Goal: Information Seeking & Learning: Learn about a topic

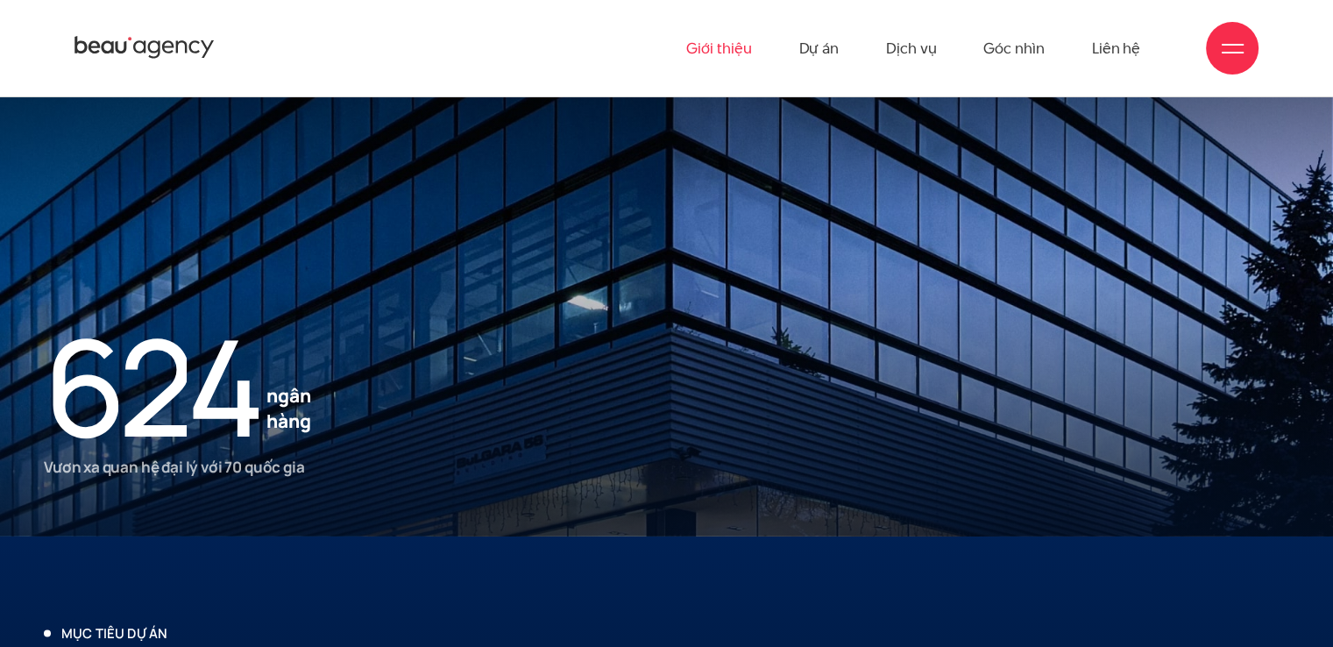
scroll to position [3468, 0]
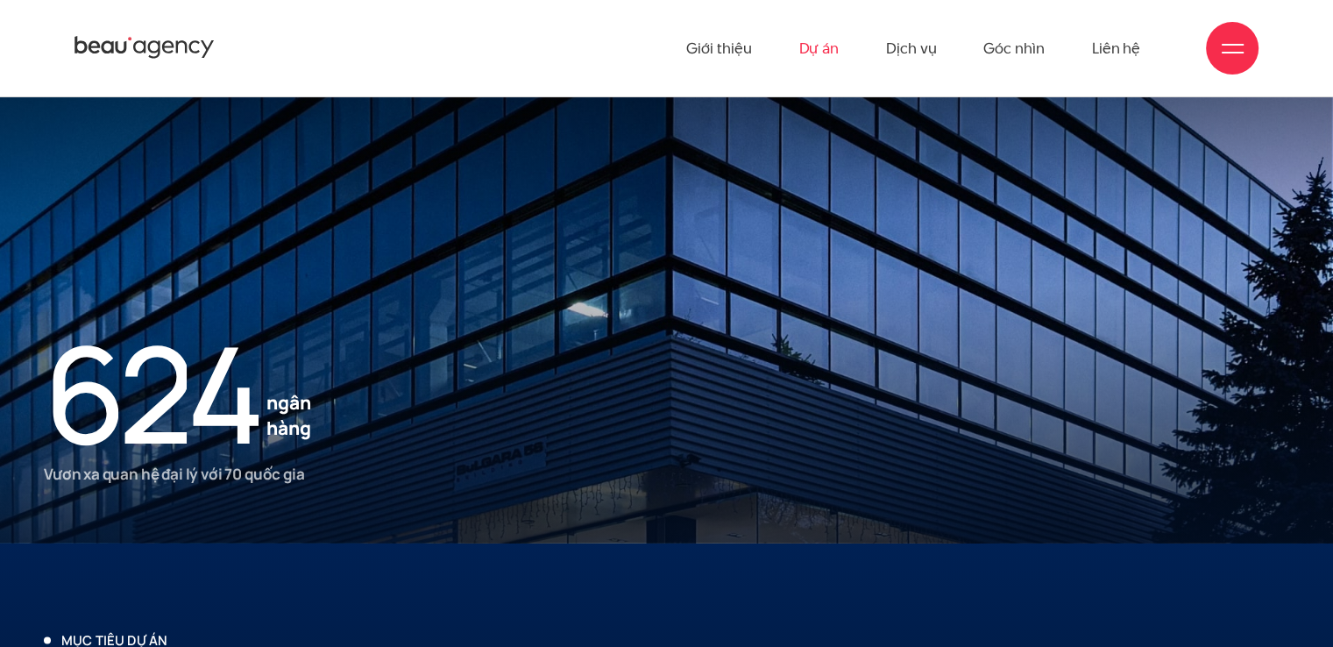
click at [801, 78] on link "Dự án" at bounding box center [818, 48] width 40 height 96
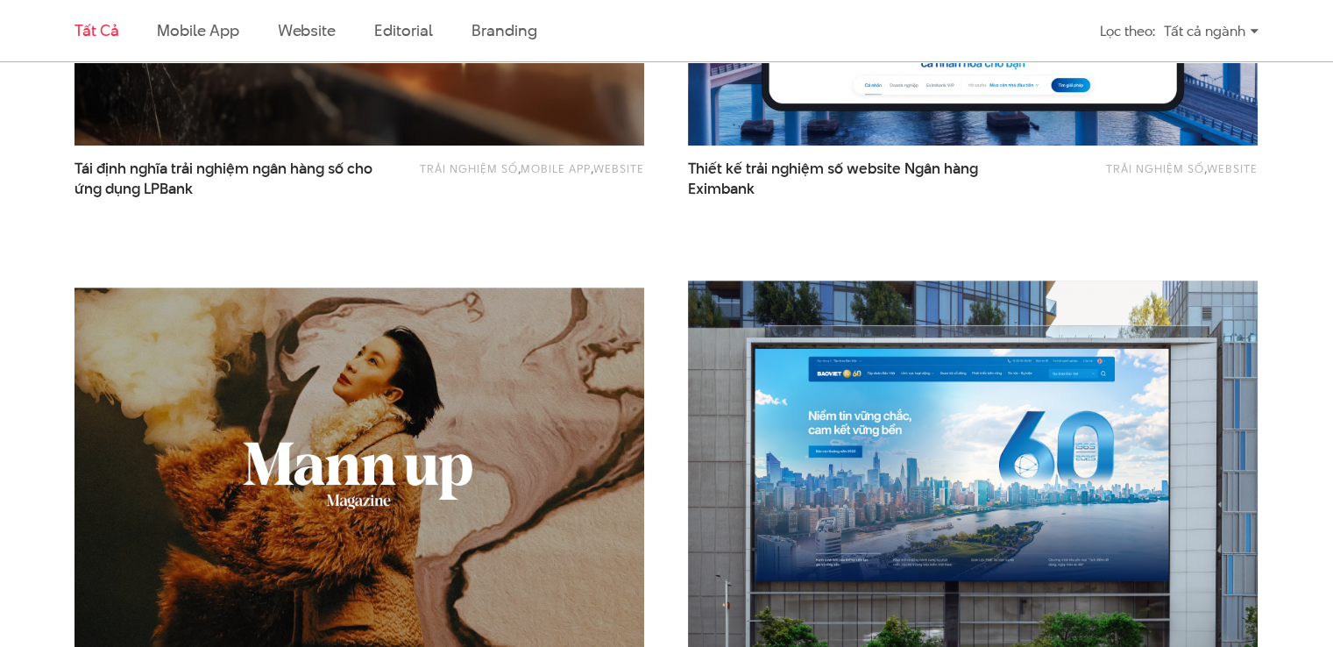
scroll to position [1490, 0]
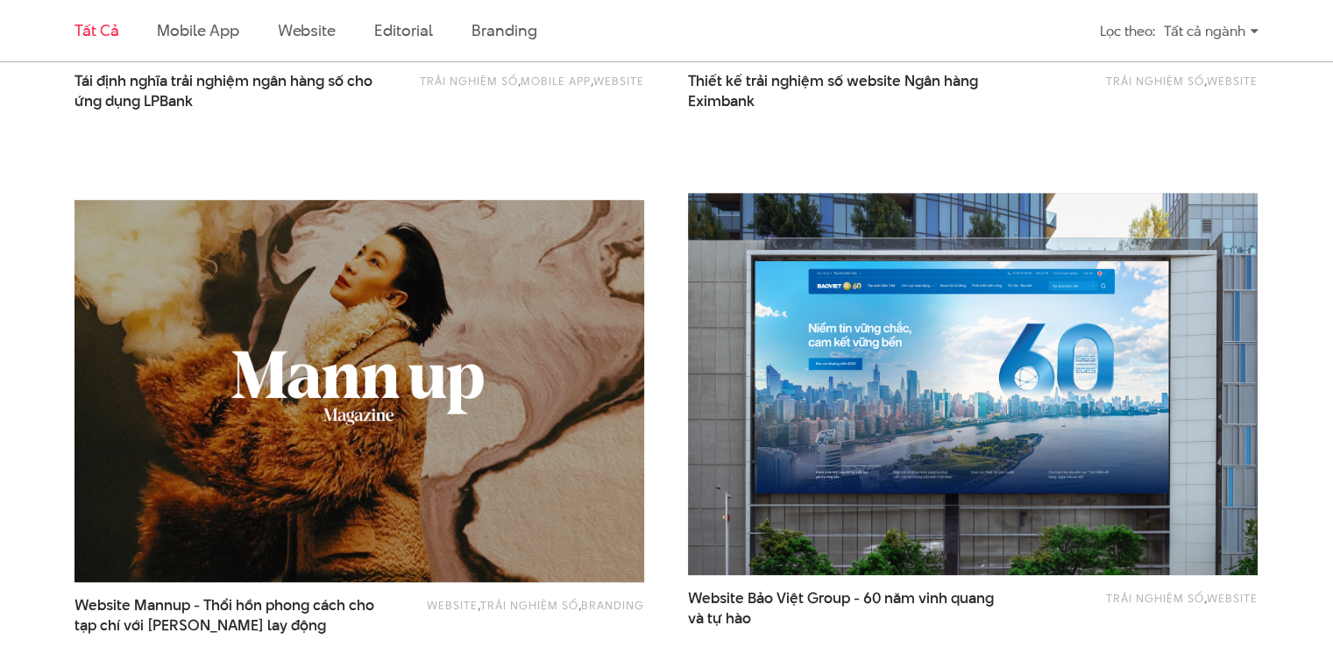
click at [361, 395] on img at bounding box center [359, 391] width 627 height 420
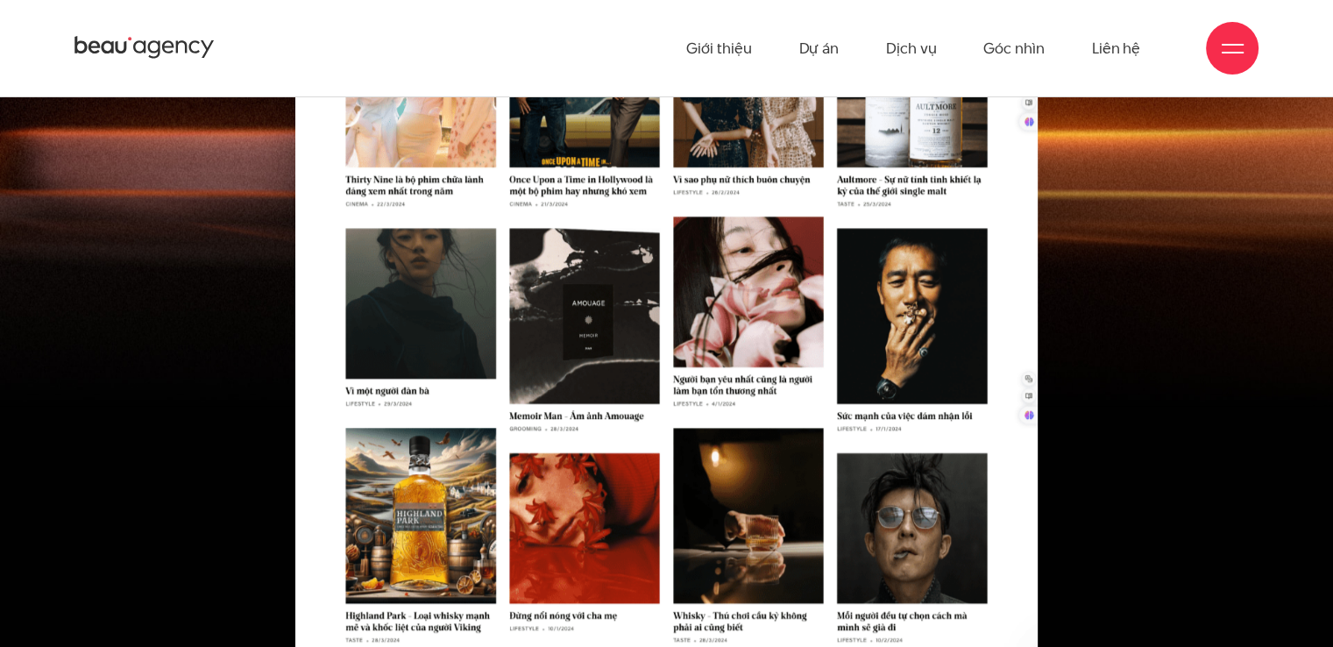
scroll to position [8500, 0]
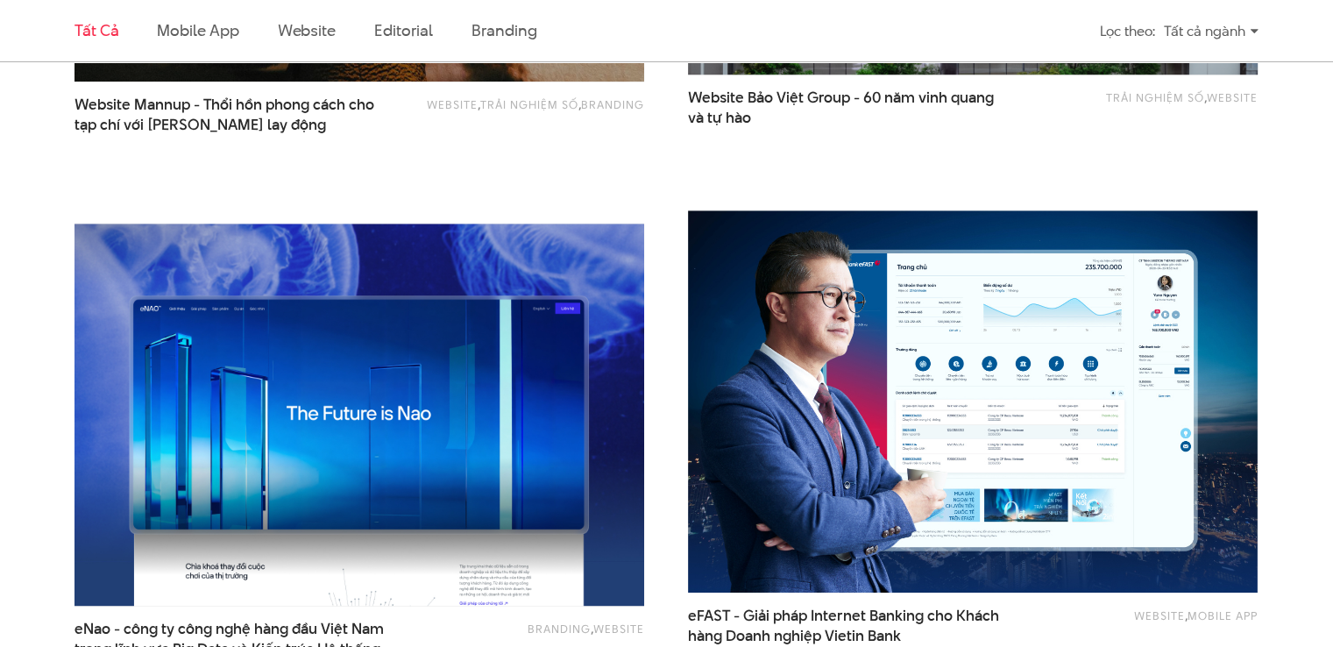
scroll to position [1640, 0]
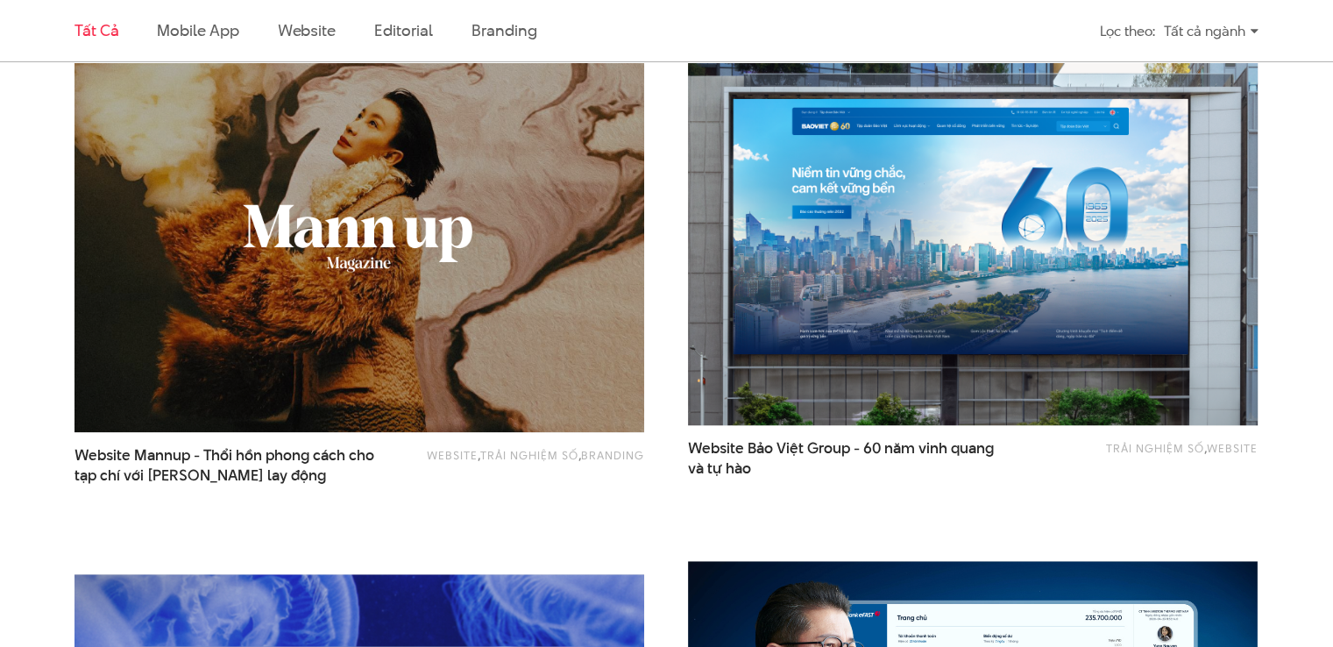
click at [838, 253] on img at bounding box center [973, 234] width 627 height 420
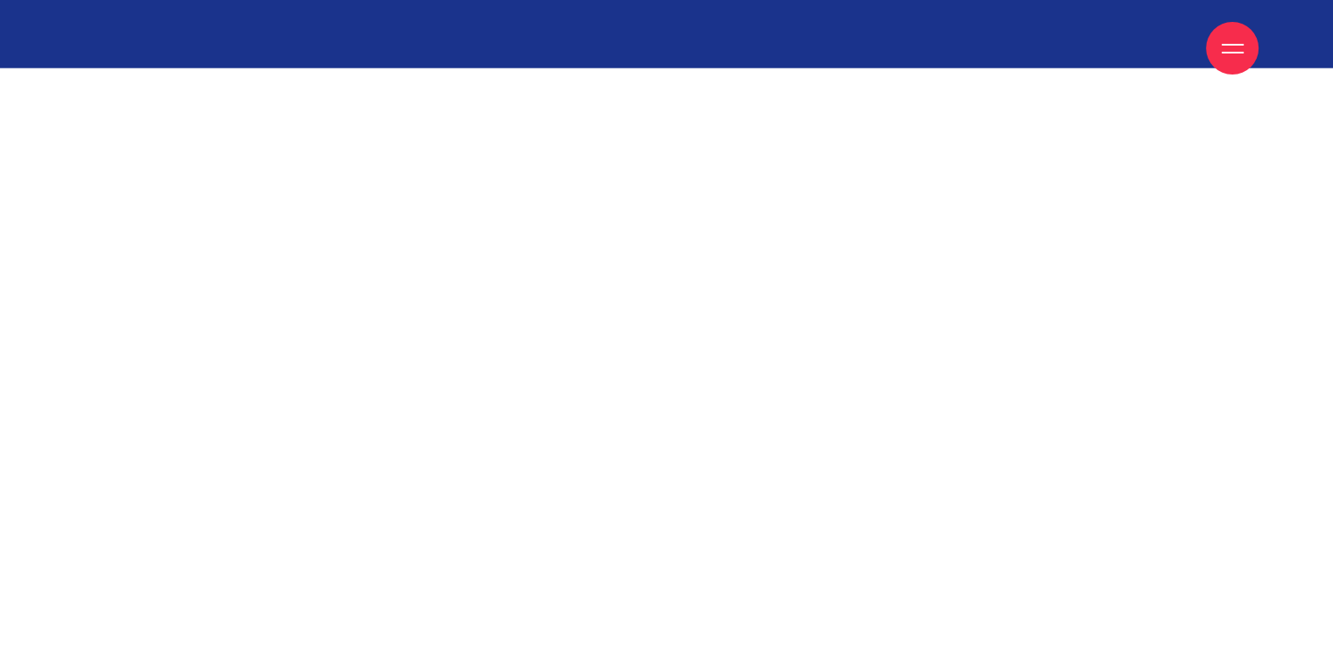
scroll to position [18227, 0]
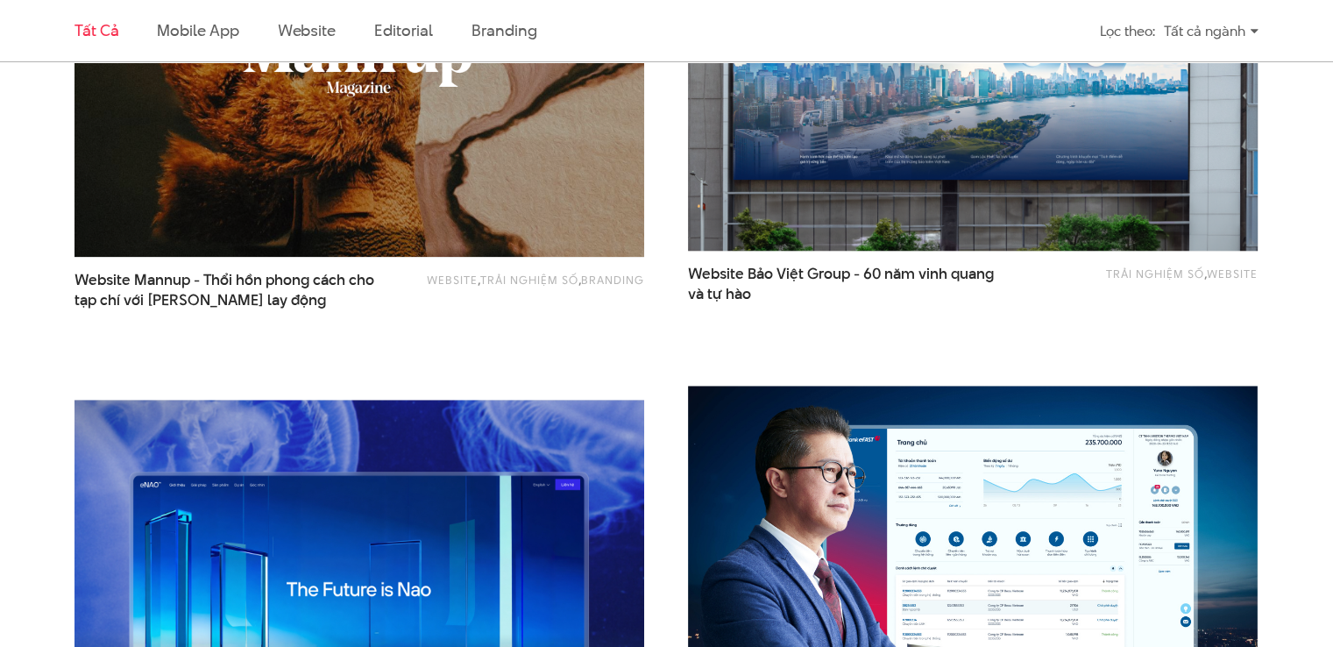
scroll to position [2079, 0]
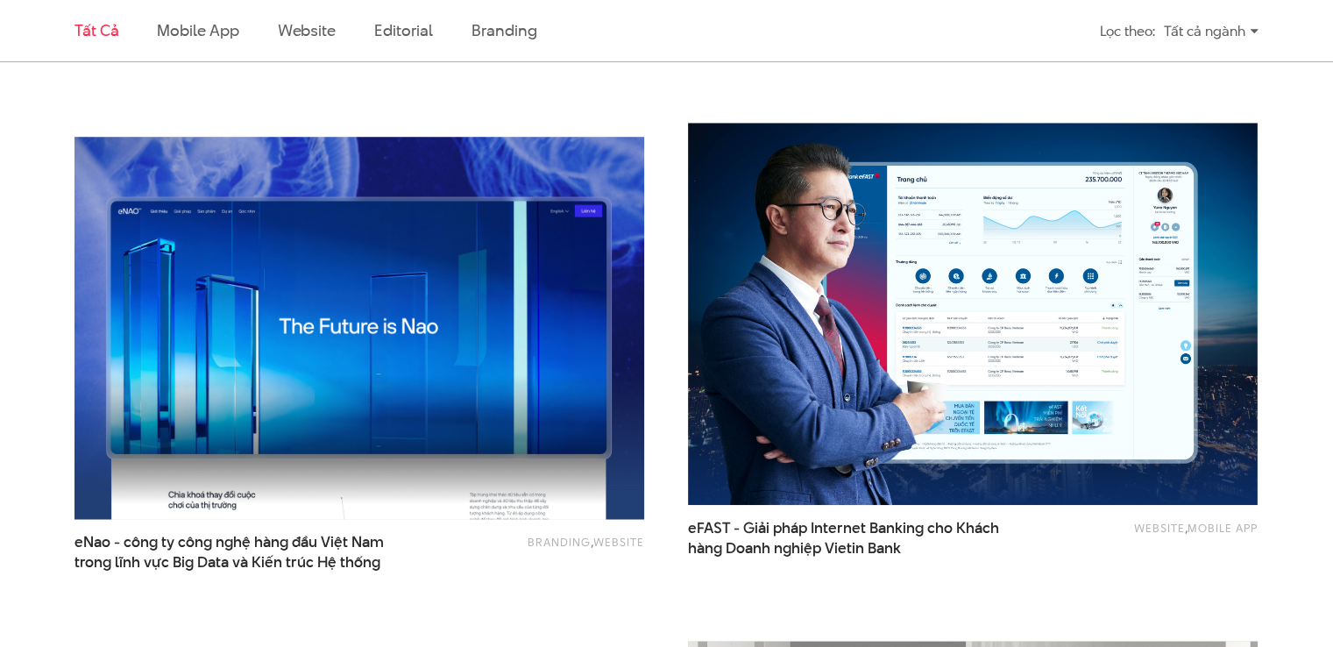
click at [492, 344] on img at bounding box center [359, 327] width 627 height 420
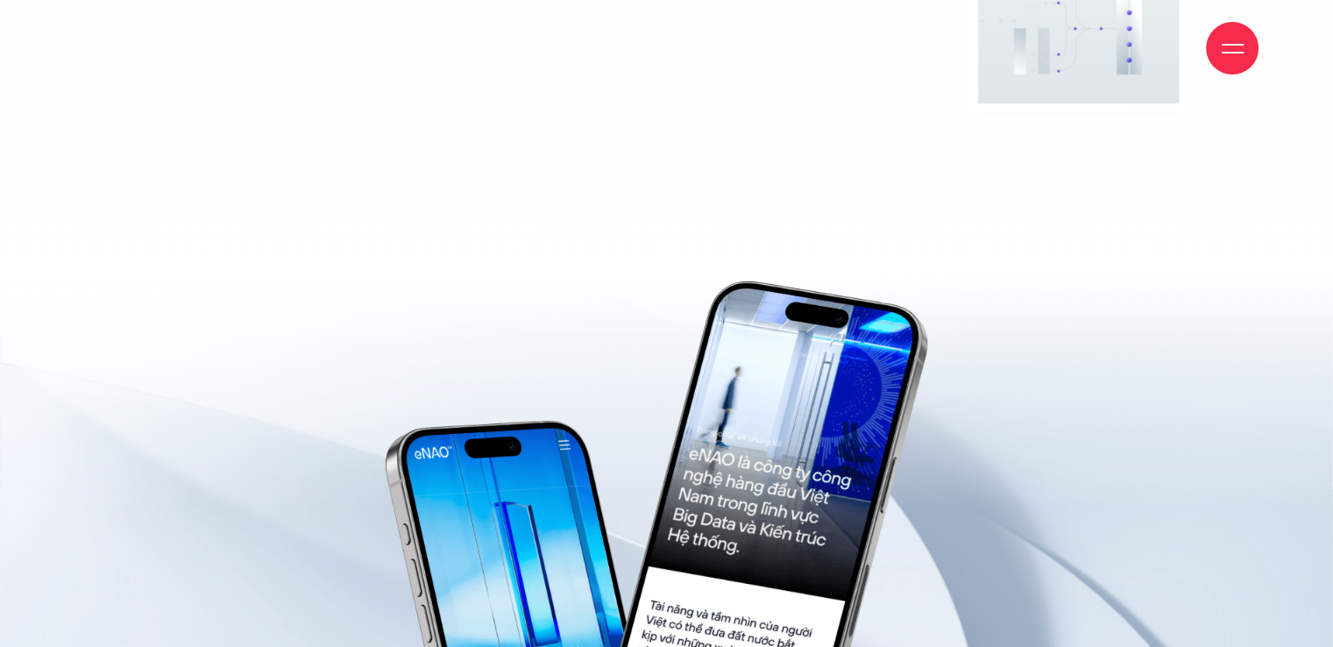
scroll to position [13161, 0]
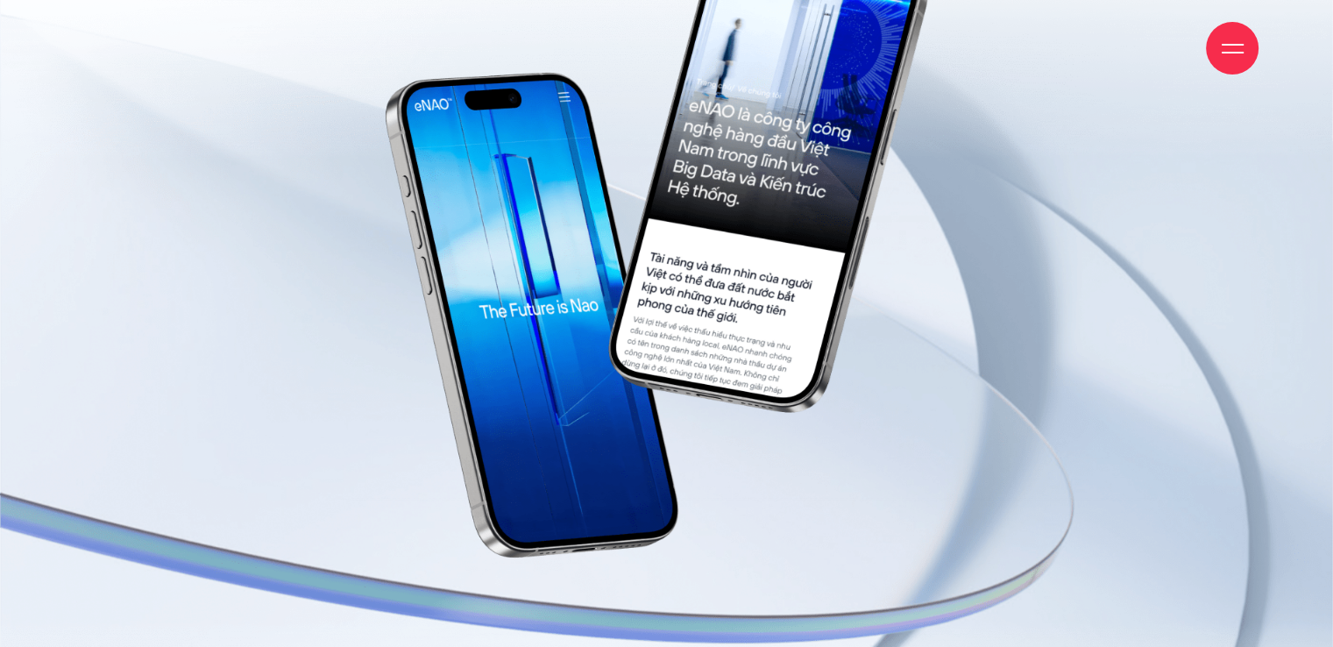
click at [641, 269] on img at bounding box center [646, 247] width 1133 height 815
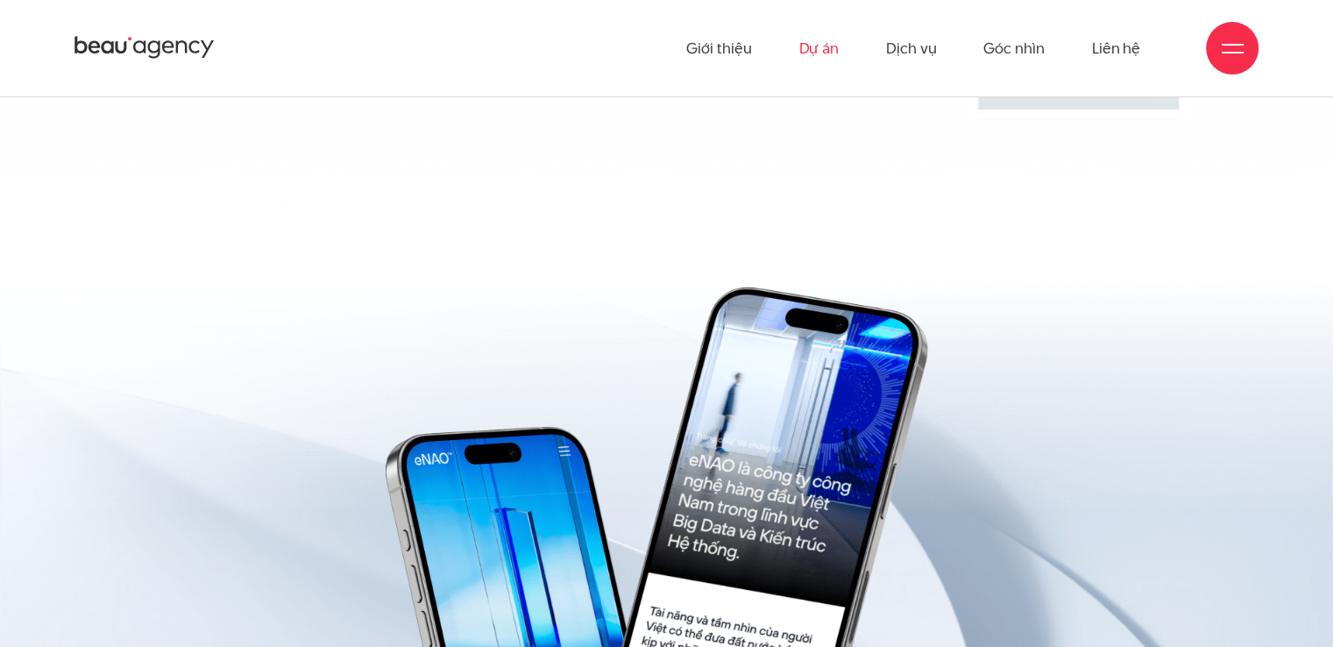
click at [824, 53] on link "Dự án" at bounding box center [818, 48] width 40 height 96
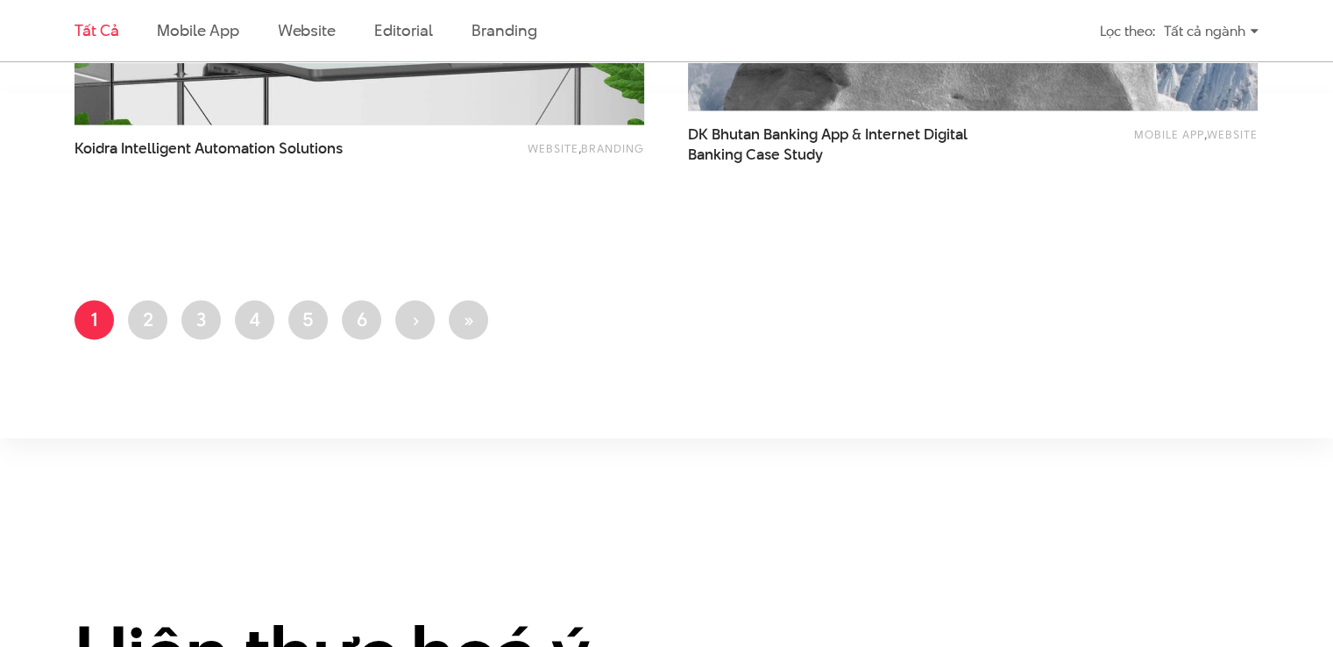
scroll to position [3593, 0]
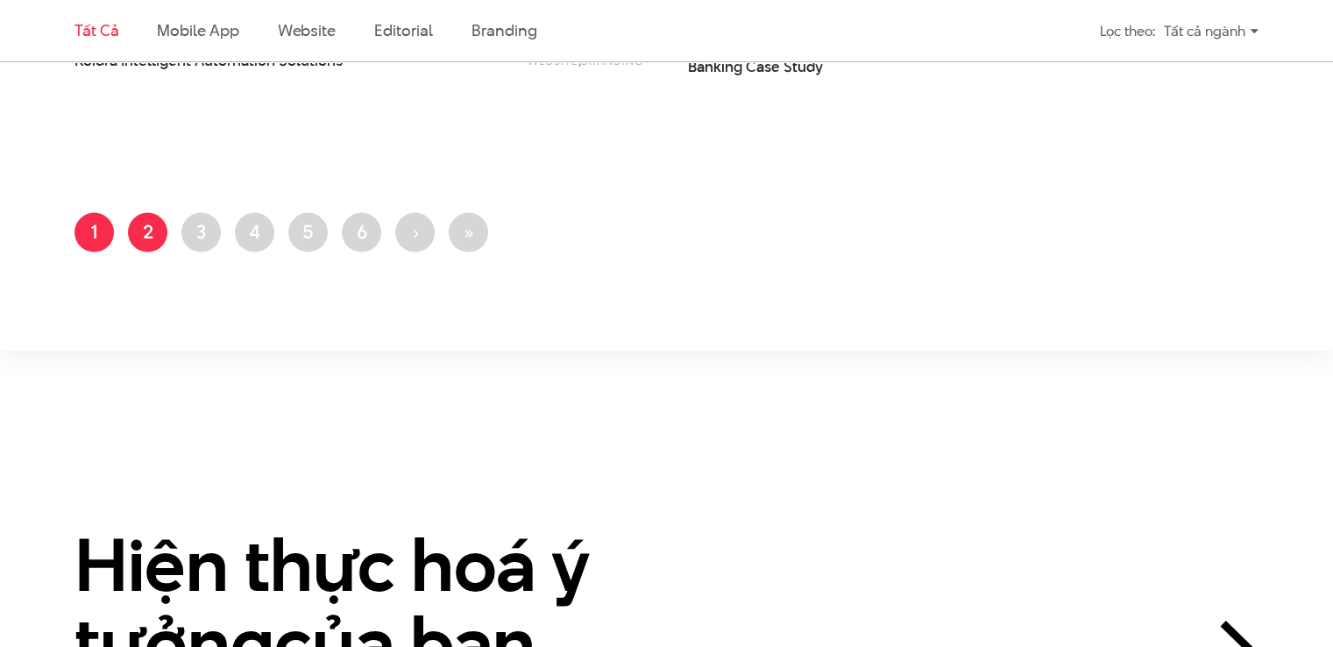
click at [139, 239] on link "Trang 2" at bounding box center [147, 232] width 39 height 39
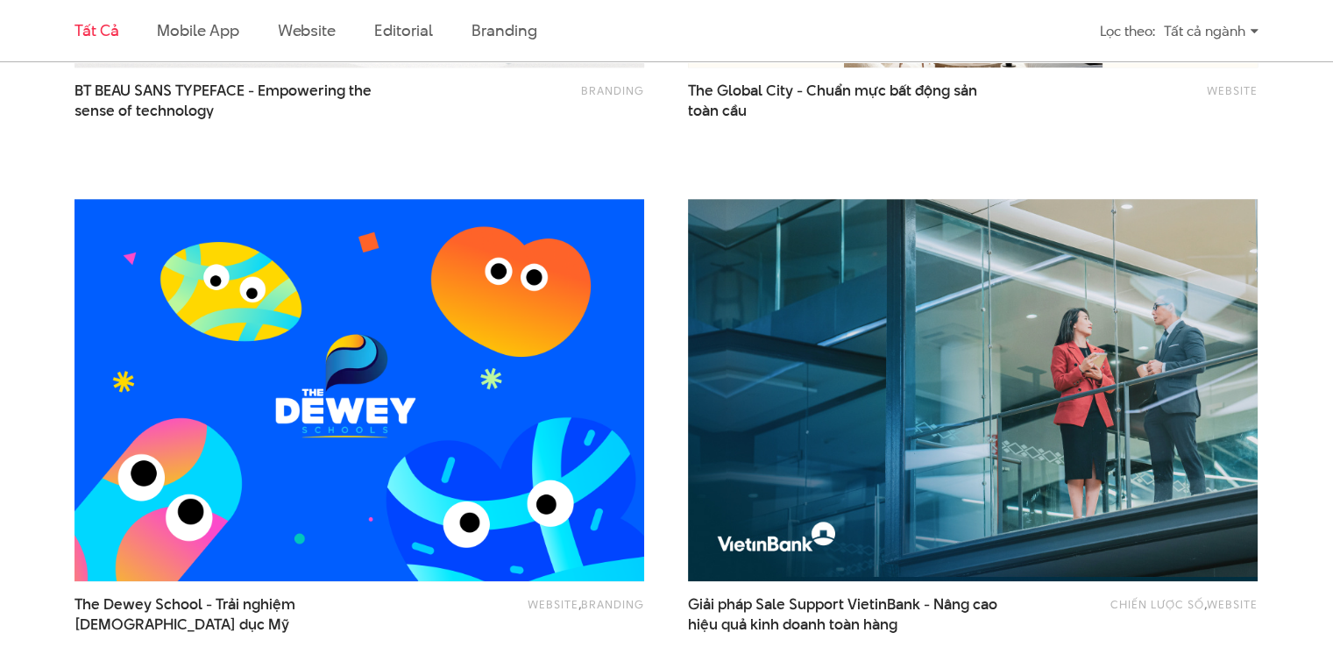
scroll to position [1139, 0]
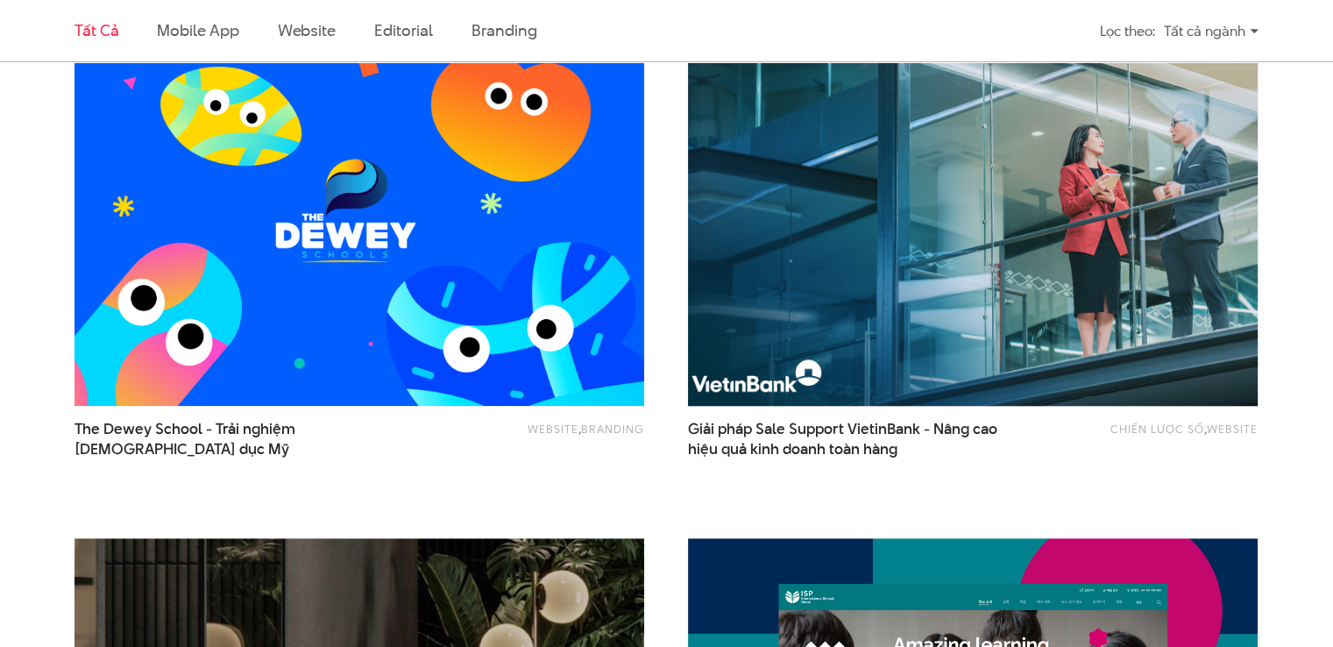
click at [1097, 223] on img at bounding box center [973, 214] width 627 height 420
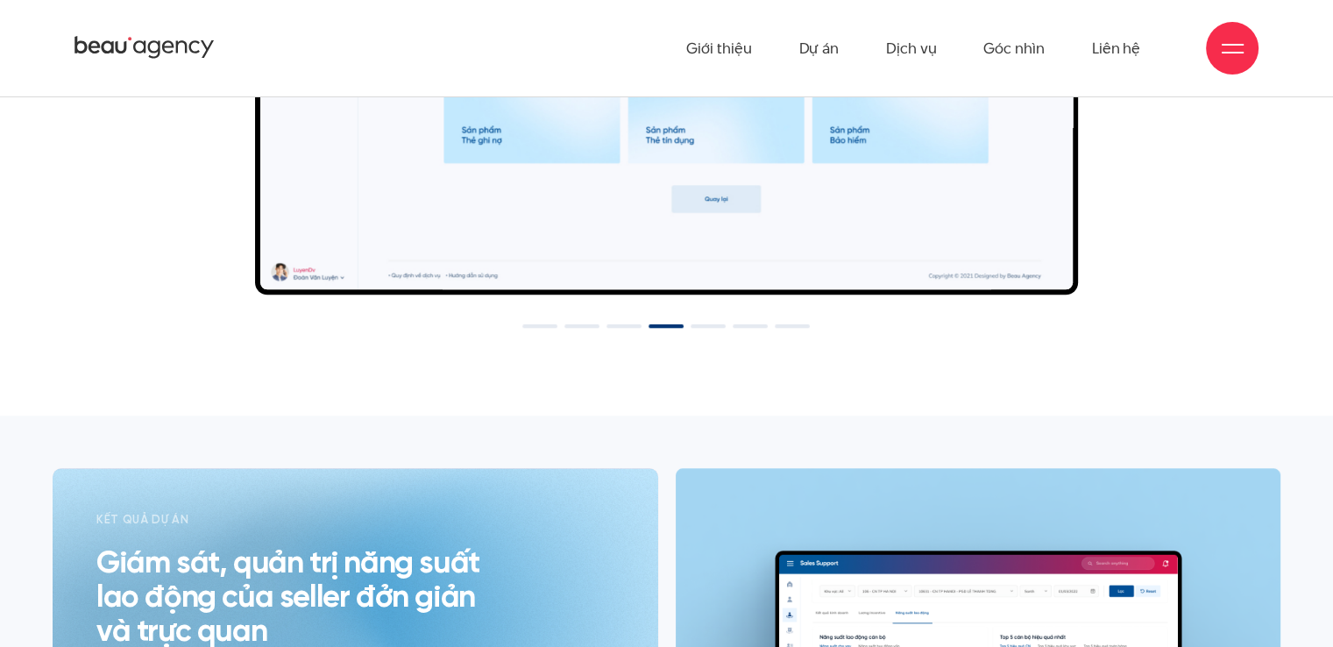
scroll to position [7974, 0]
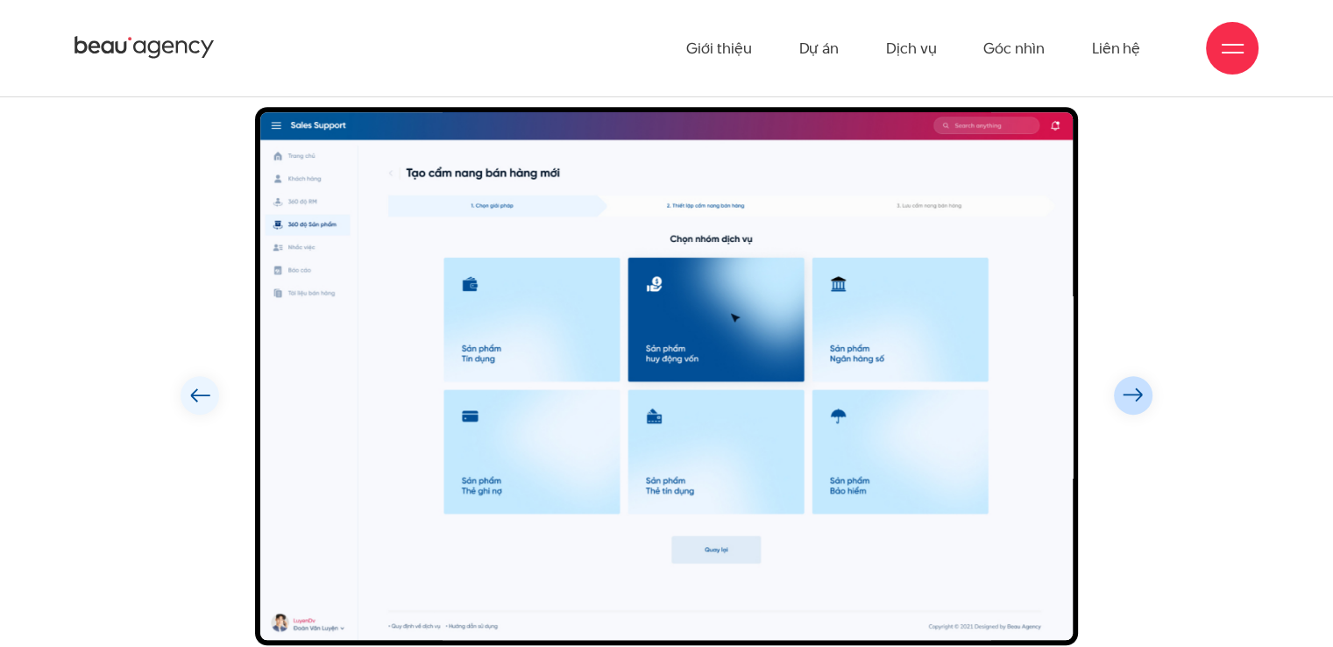
click at [1129, 395] on img "Next slide" at bounding box center [1133, 394] width 21 height 15
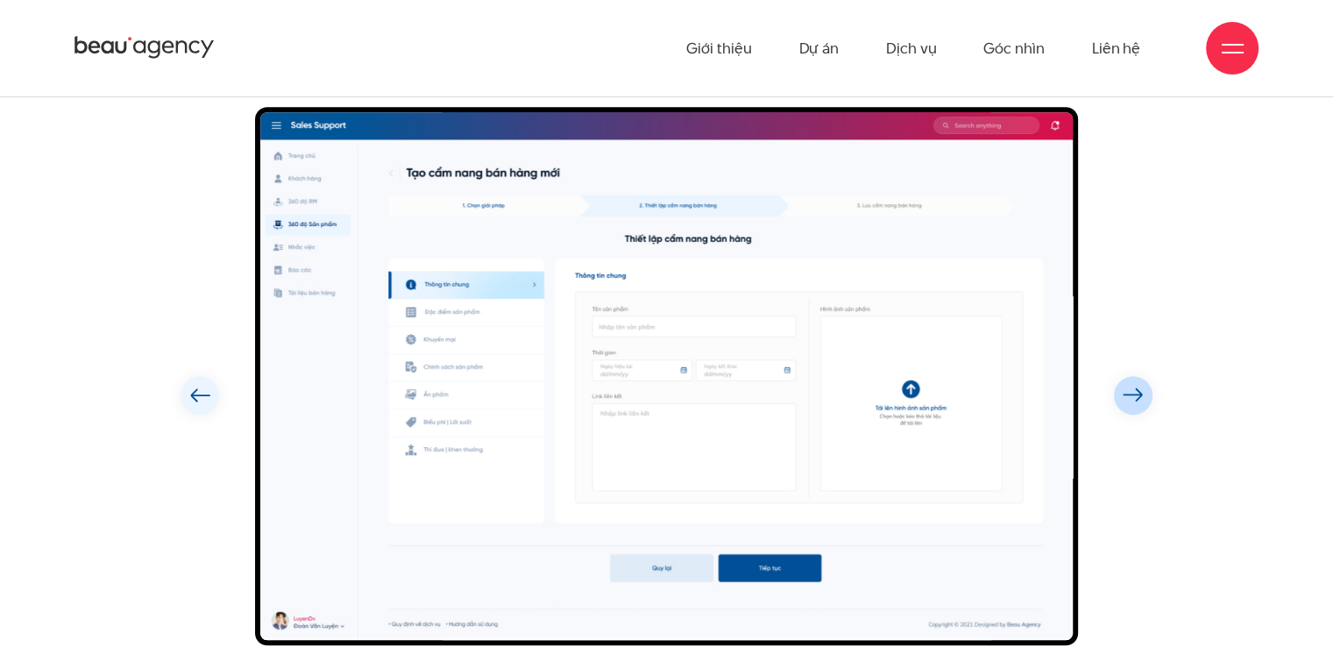
click at [1129, 395] on img "Next slide" at bounding box center [1133, 394] width 21 height 15
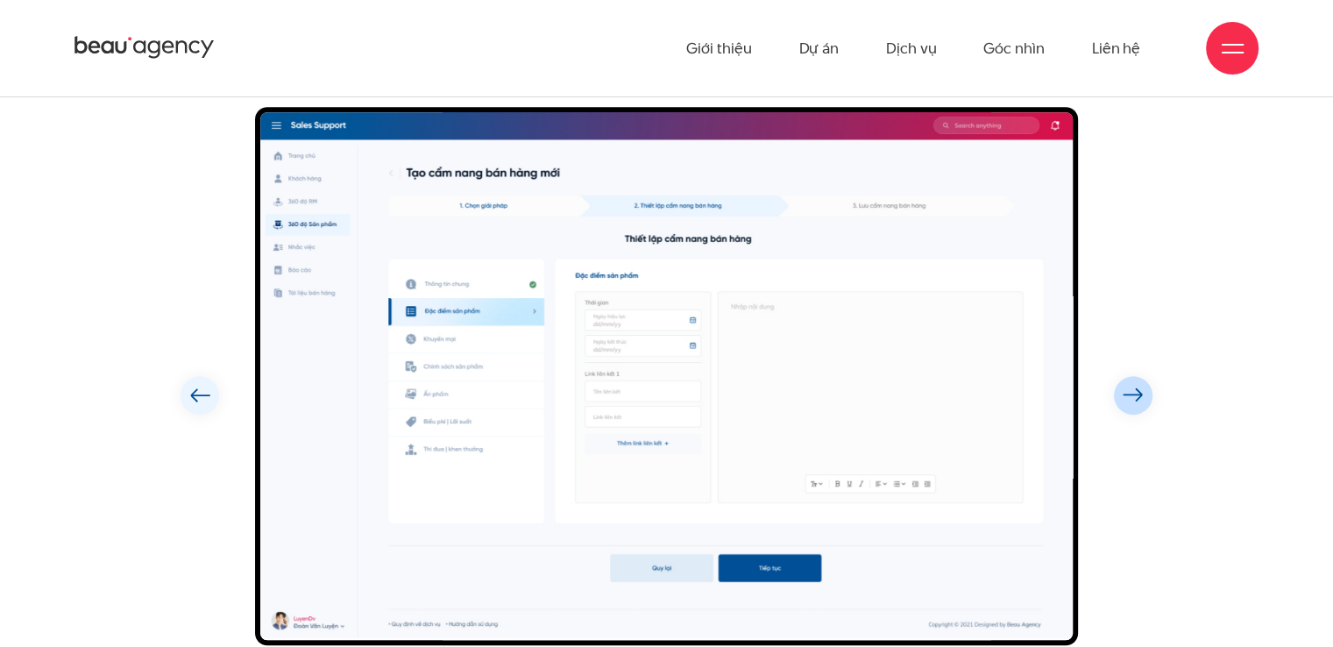
click at [1129, 395] on img "Next slide" at bounding box center [1133, 394] width 21 height 15
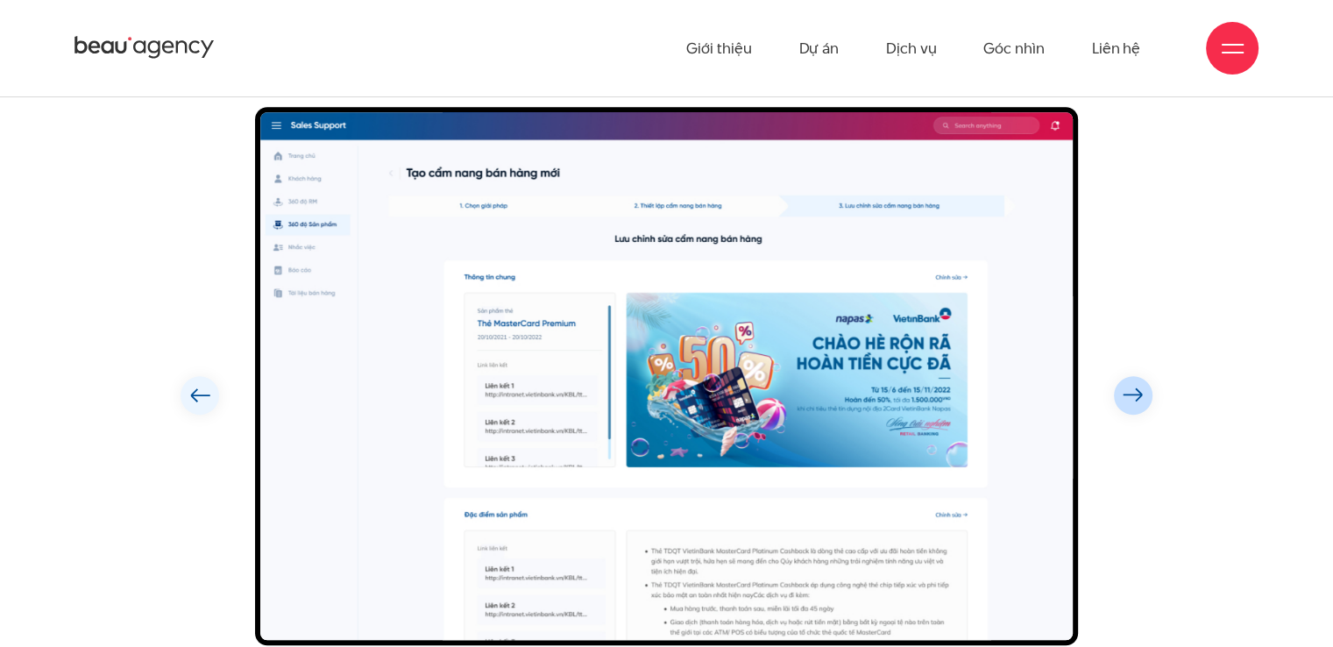
click at [1129, 395] on img "Next slide" at bounding box center [1133, 394] width 21 height 15
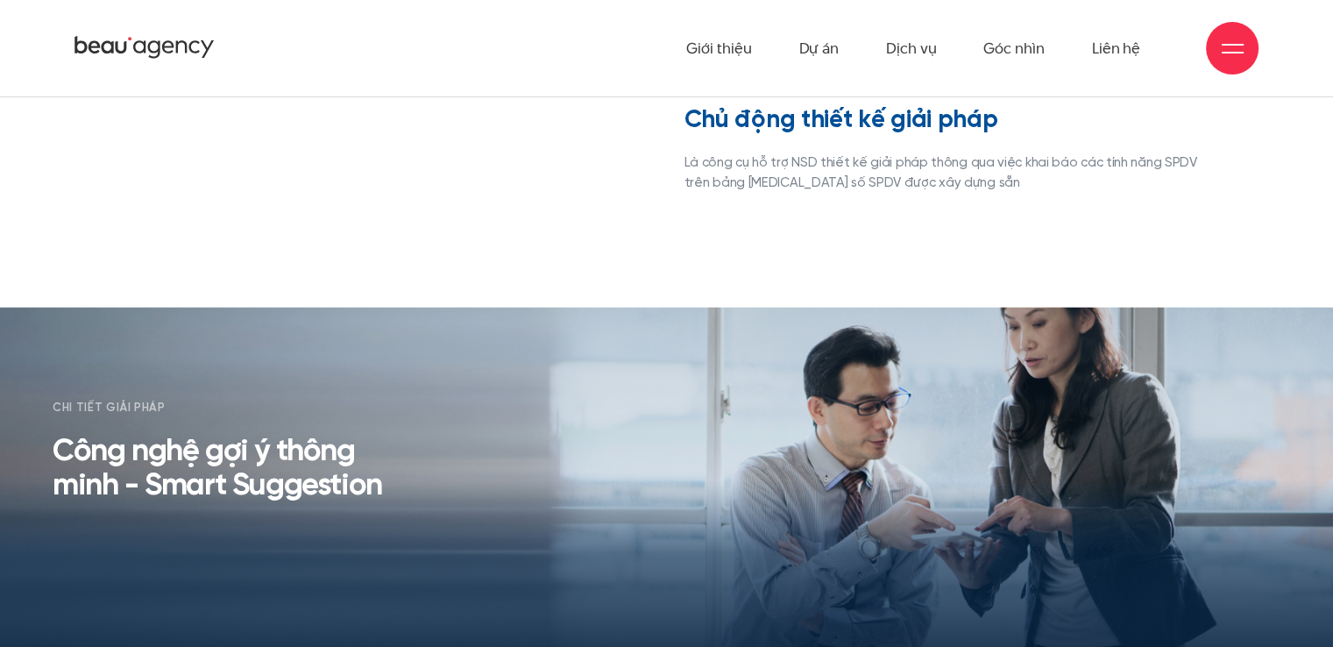
scroll to position [10603, 0]
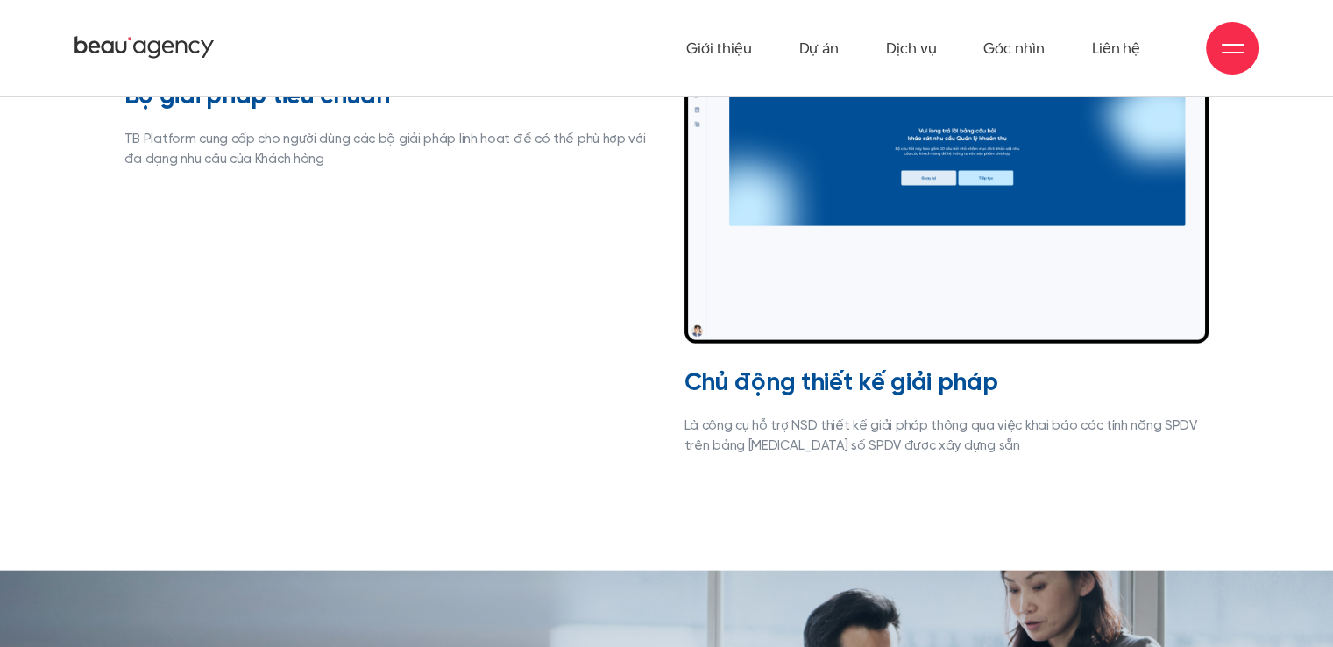
click at [791, 194] on img at bounding box center [946, 190] width 525 height 308
click at [786, 390] on h3 "Chủ động thiết kế giải pháp" at bounding box center [946, 384] width 525 height 29
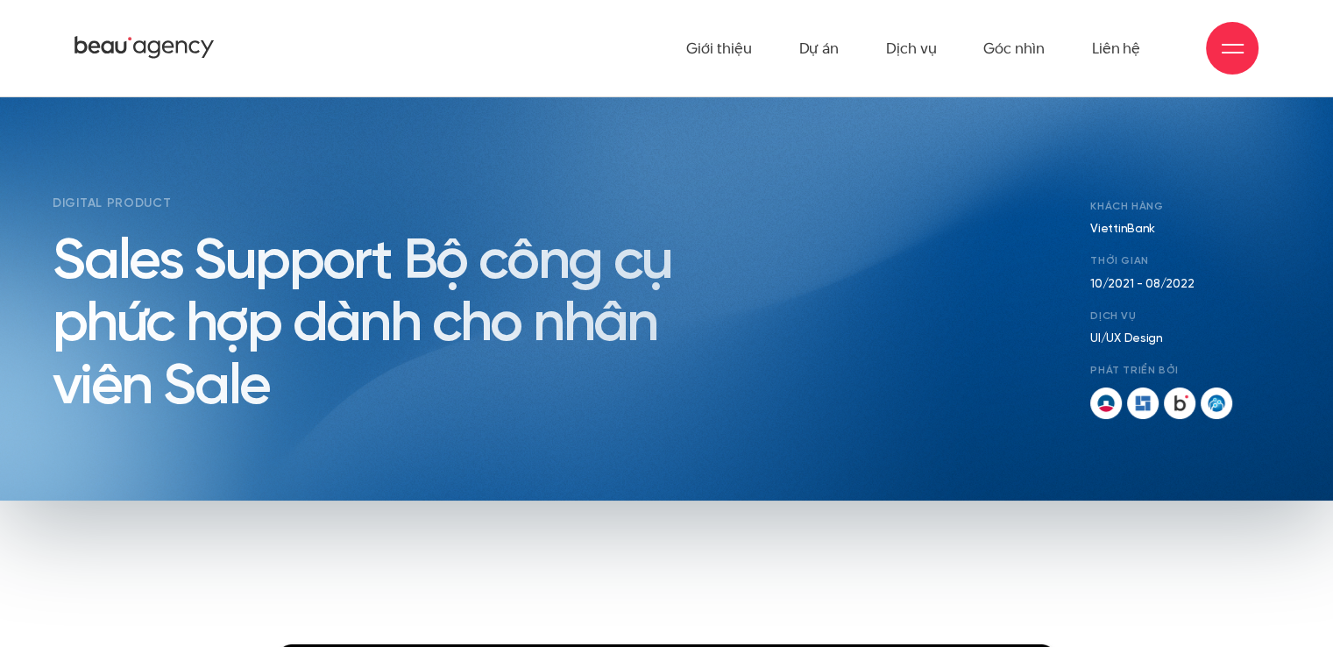
scroll to position [0, 0]
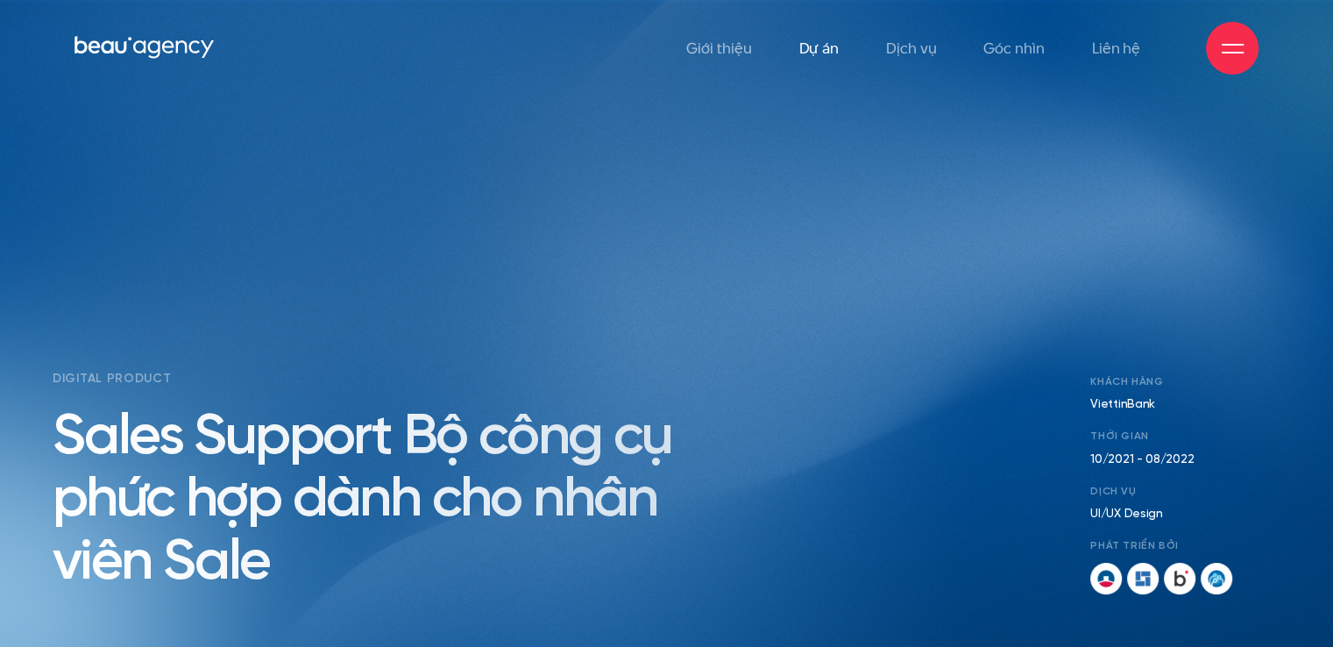
click at [801, 53] on link "Dự án" at bounding box center [818, 48] width 40 height 96
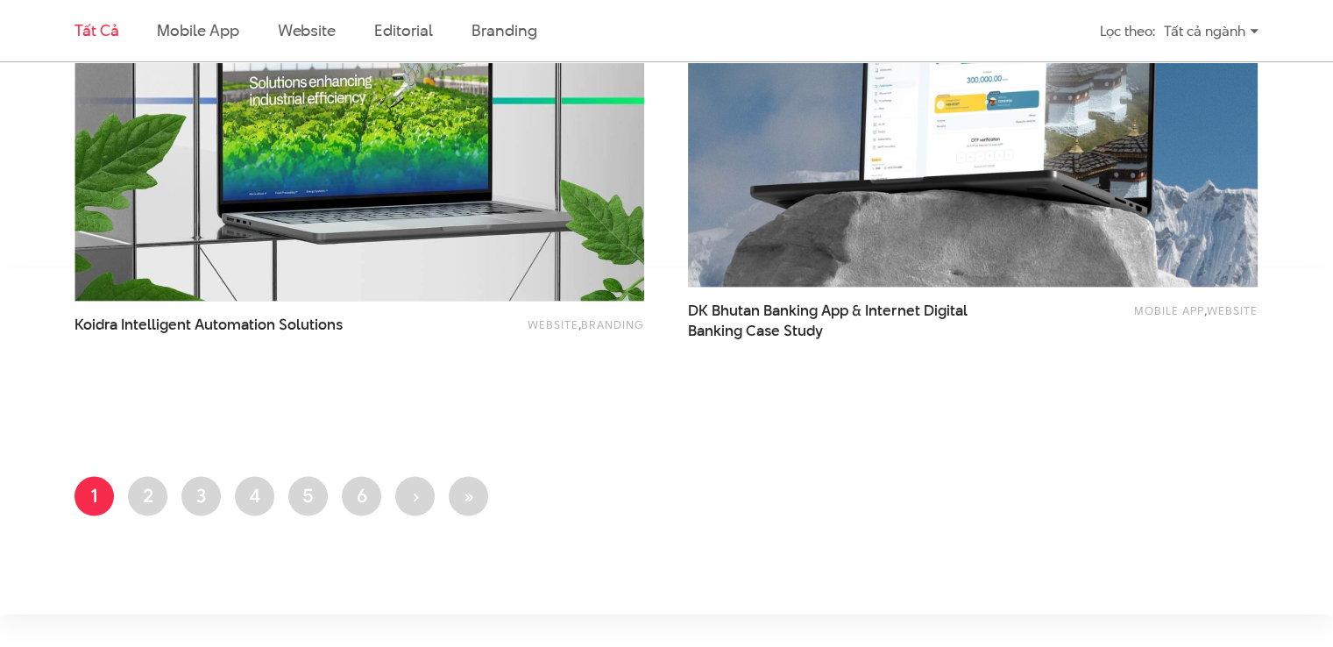
scroll to position [3681, 0]
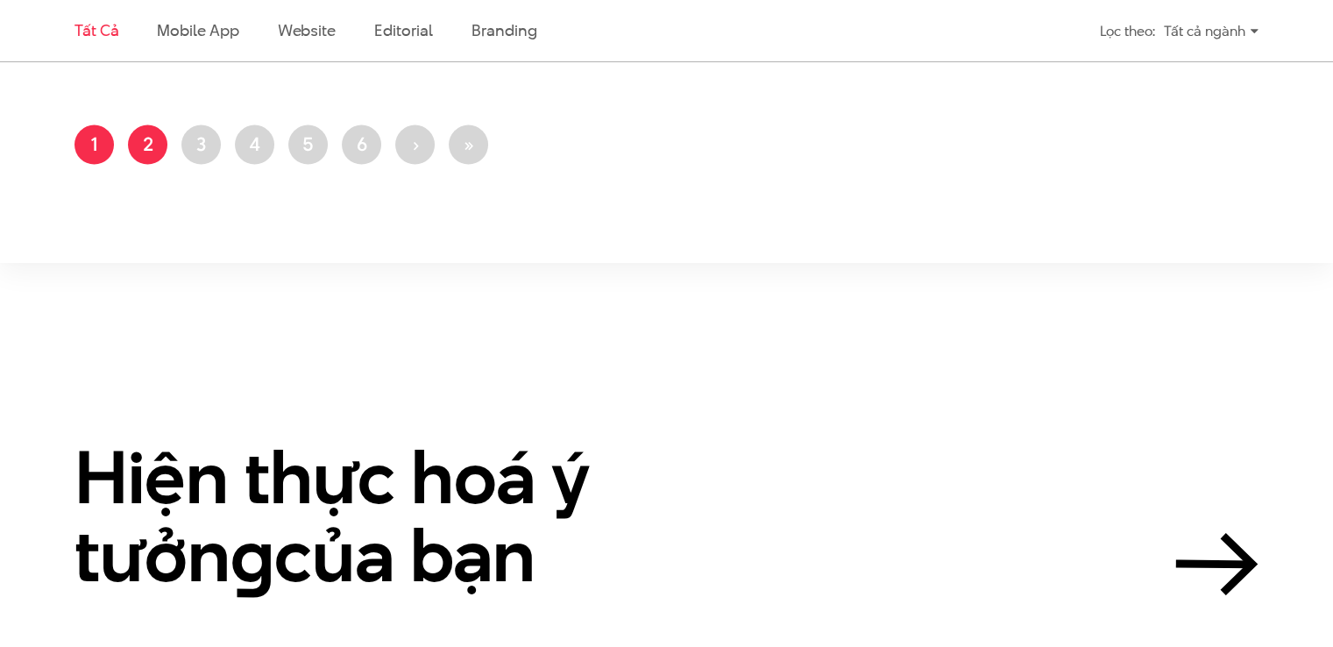
click at [150, 154] on link "Trang 2" at bounding box center [147, 144] width 39 height 39
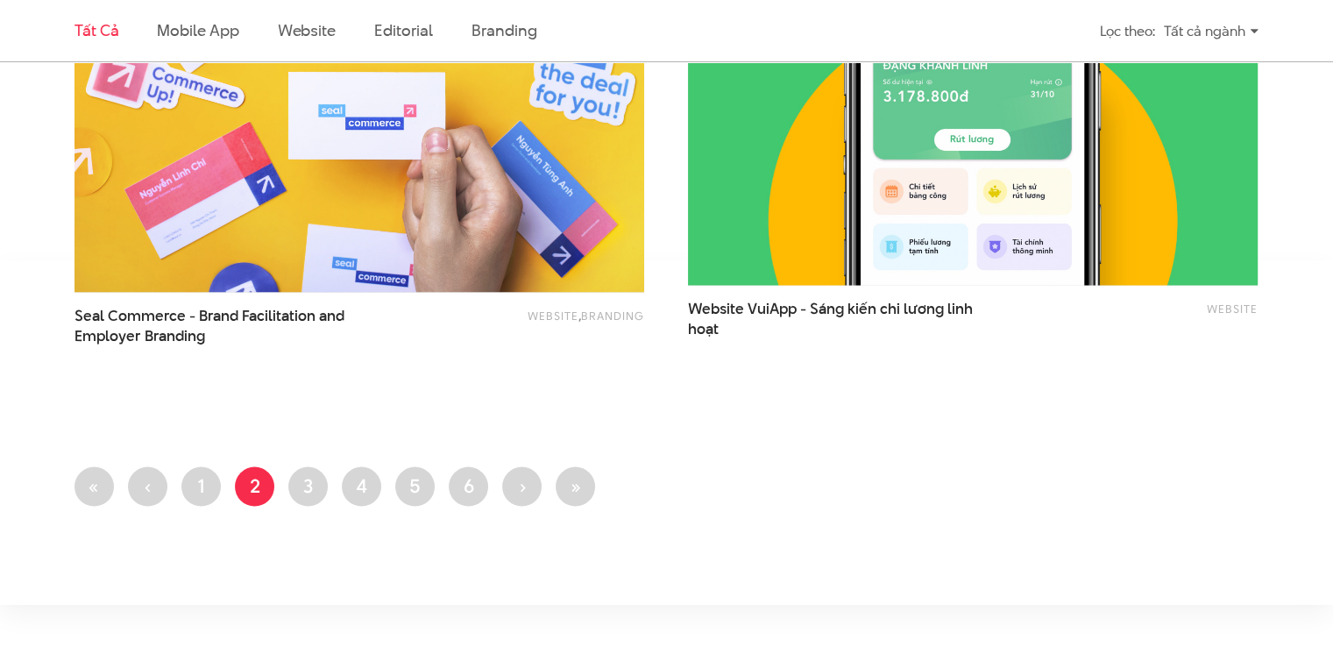
scroll to position [3418, 0]
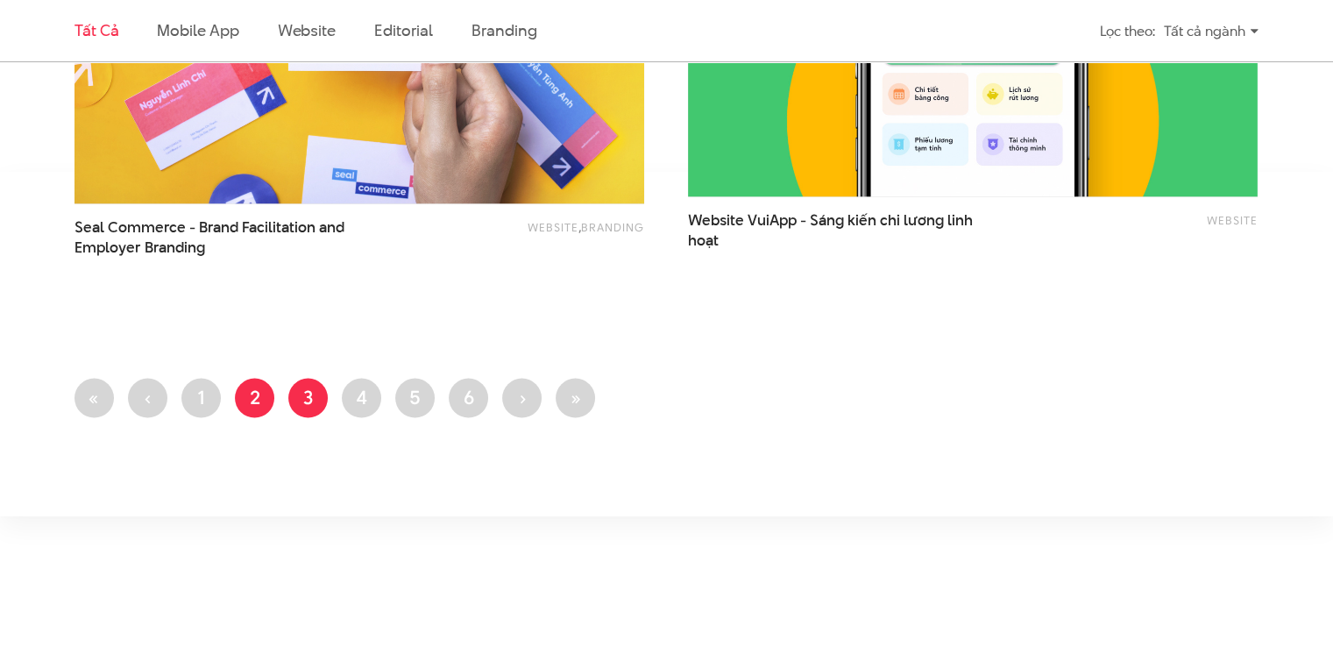
click at [315, 407] on link "Trang 3" at bounding box center [307, 398] width 39 height 39
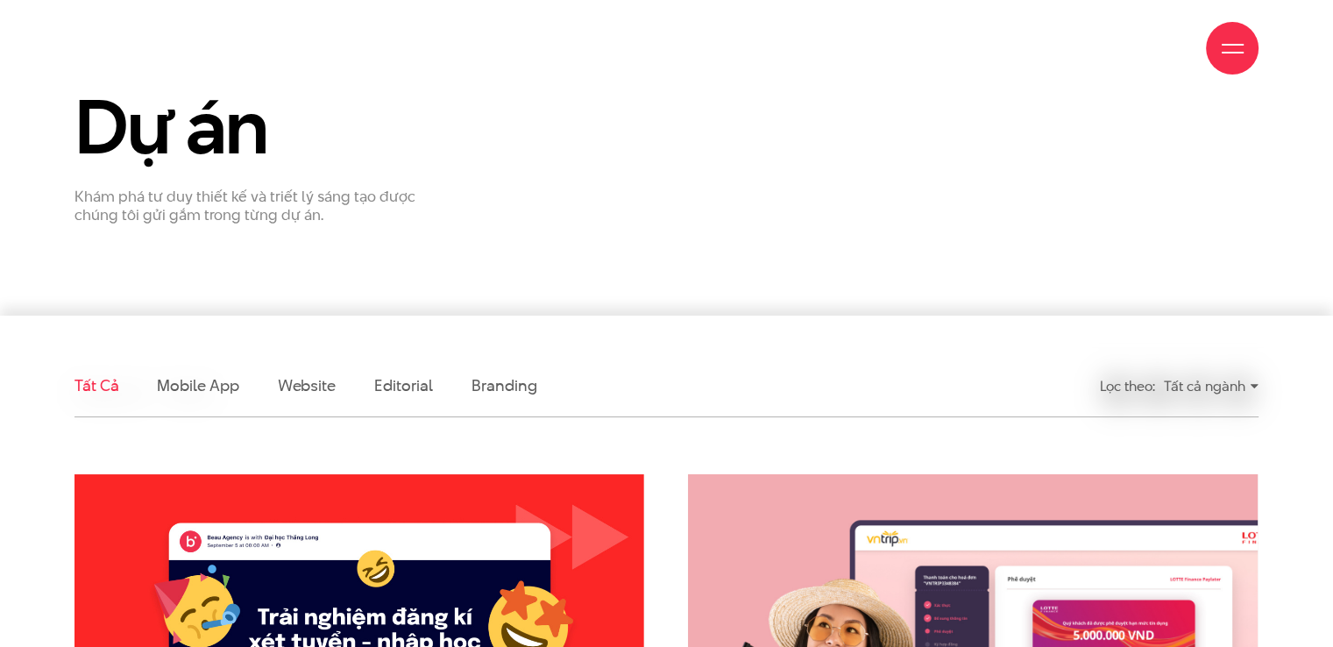
scroll to position [438, 0]
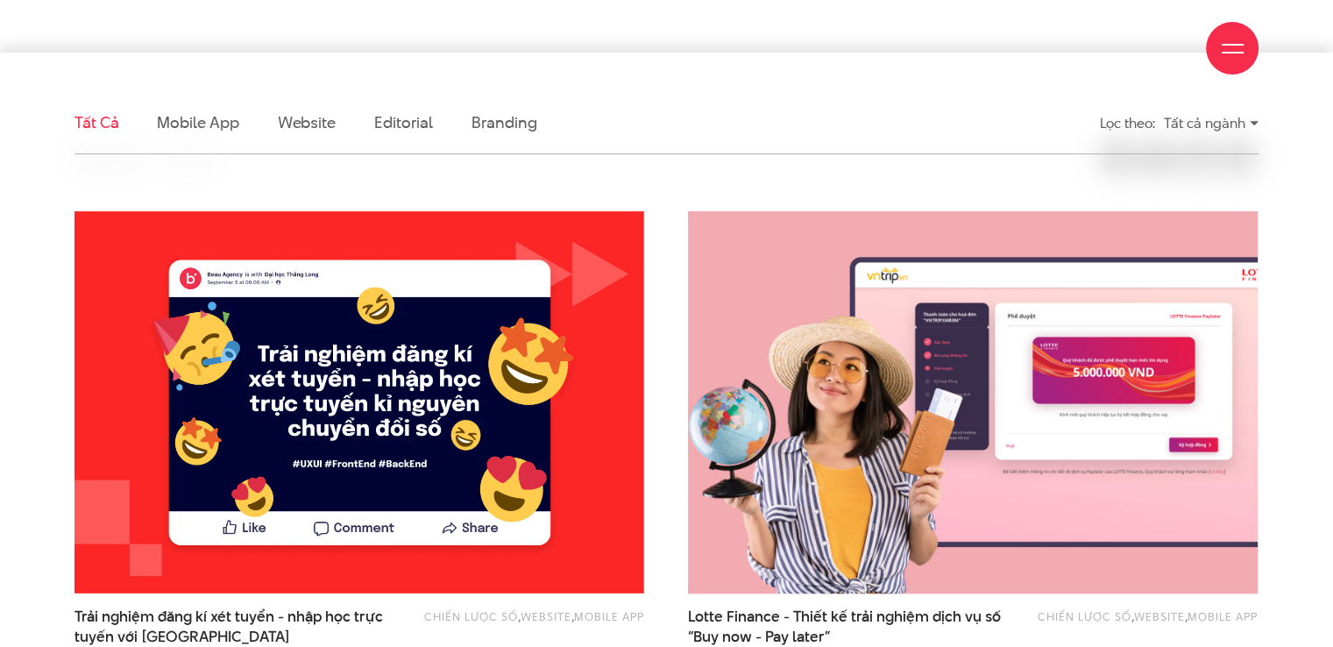
click at [843, 483] on img at bounding box center [973, 402] width 627 height 420
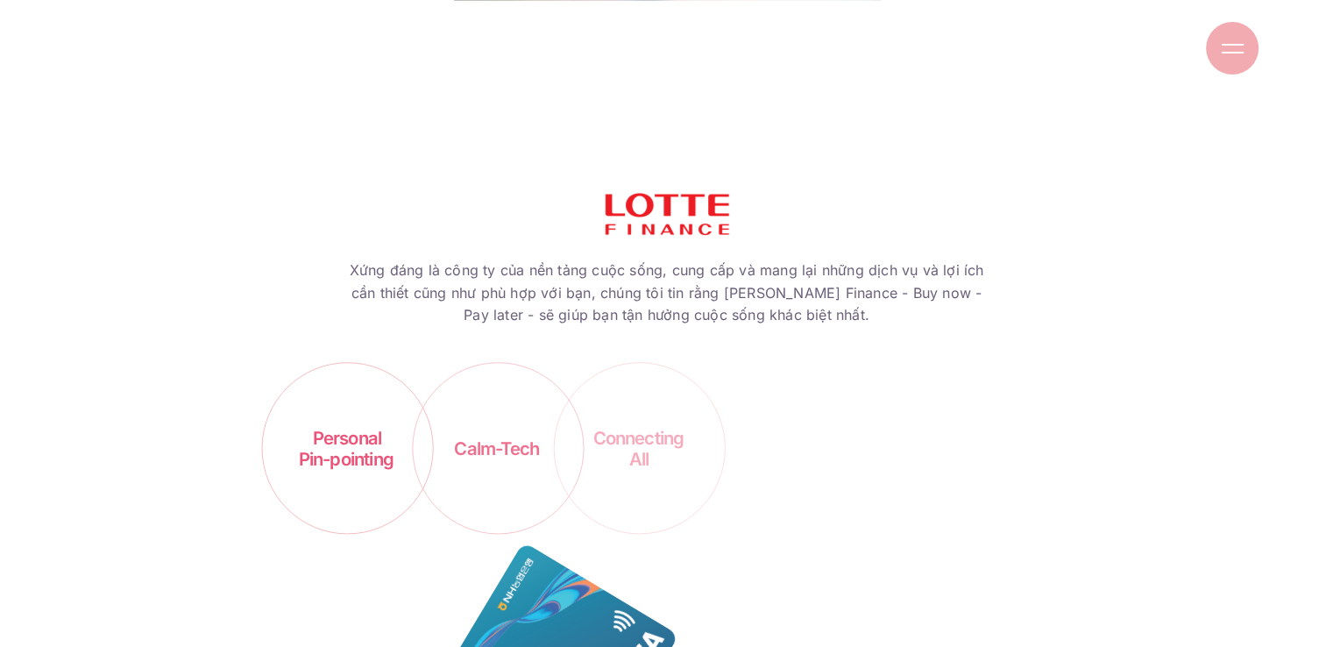
scroll to position [1928, 0]
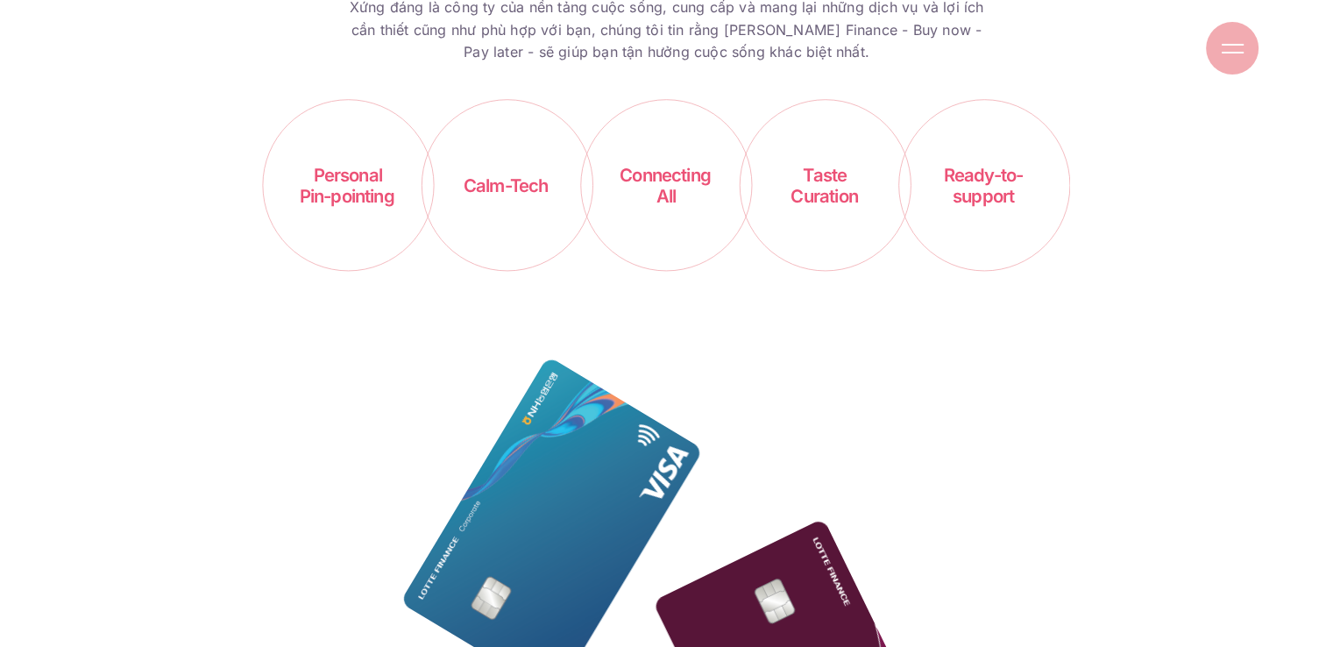
click at [398, 183] on icon "Personal Pin-pointing Calm-Tech Connecting All Taste Curation Ready-to- support" at bounding box center [666, 185] width 811 height 172
click at [493, 187] on tspan "Calm-Tech" at bounding box center [507, 185] width 86 height 22
click at [740, 204] on icon "Personal Pin-pointing Calm-Tech Connecting All Taste Curation Ready-to- support" at bounding box center [666, 185] width 811 height 172
click at [991, 202] on tspan "support" at bounding box center [984, 196] width 62 height 22
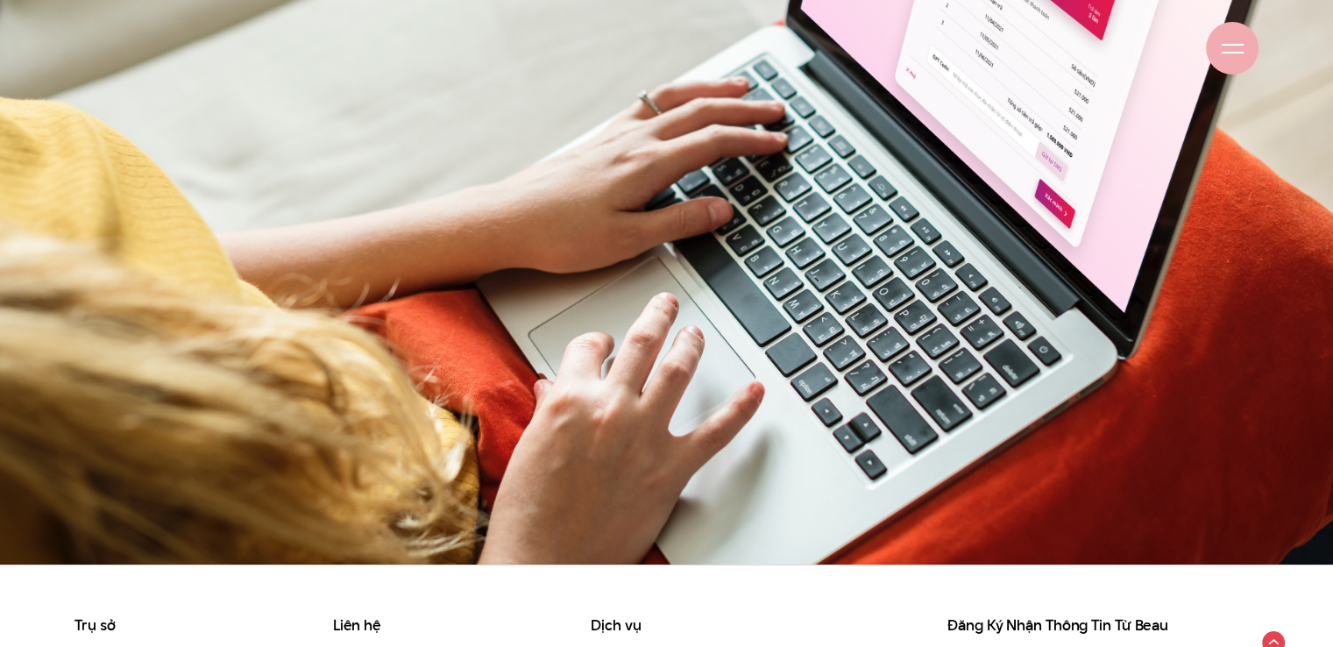
scroll to position [11440, 0]
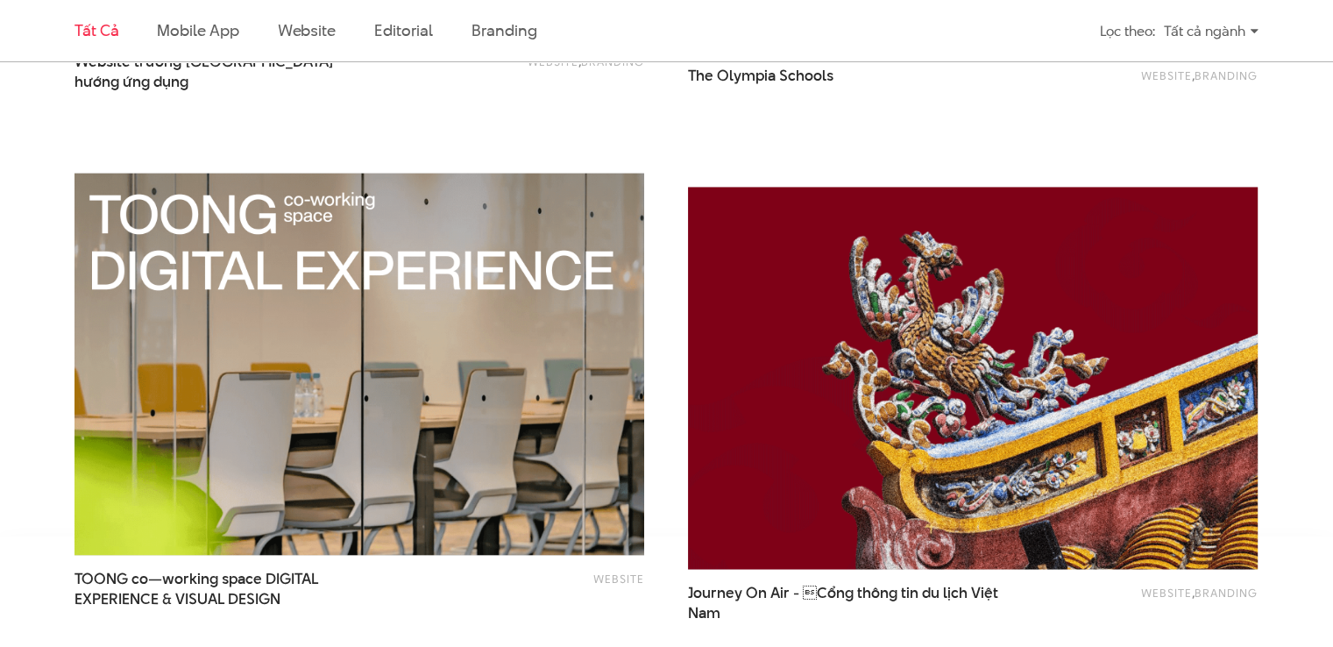
scroll to position [3418, 0]
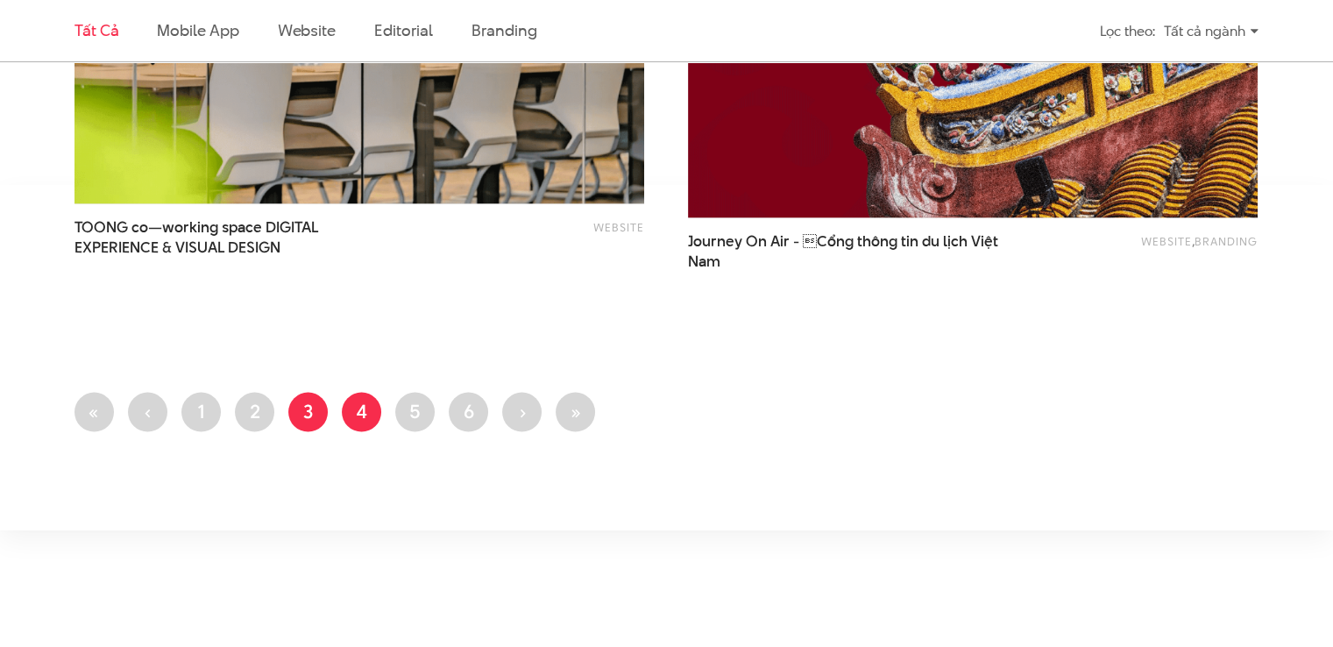
click at [355, 407] on link "Trang 4" at bounding box center [361, 412] width 39 height 39
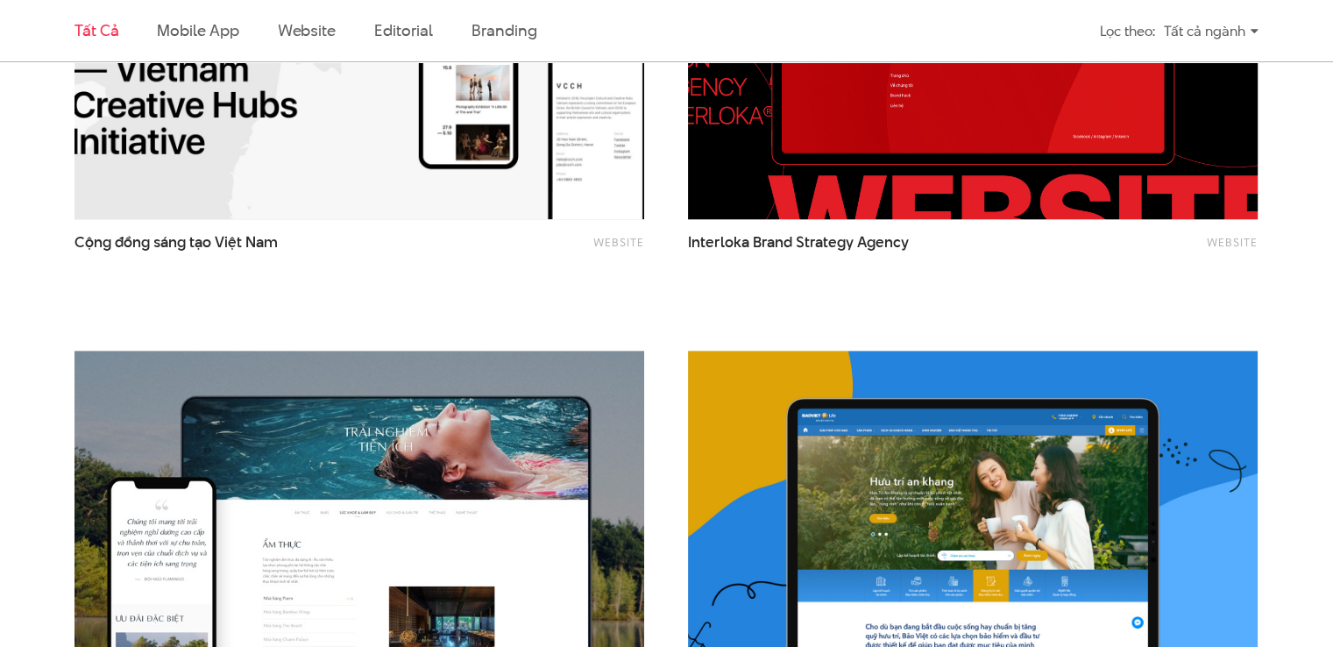
scroll to position [2016, 0]
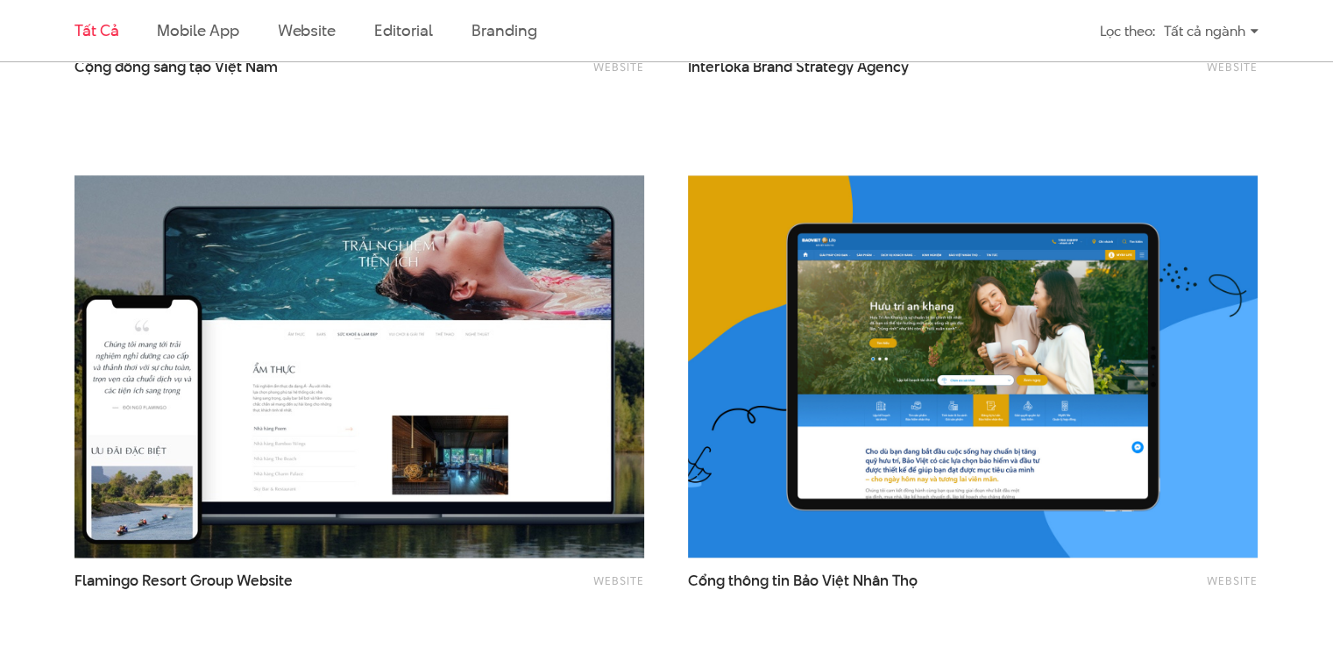
click at [393, 402] on img at bounding box center [359, 366] width 627 height 420
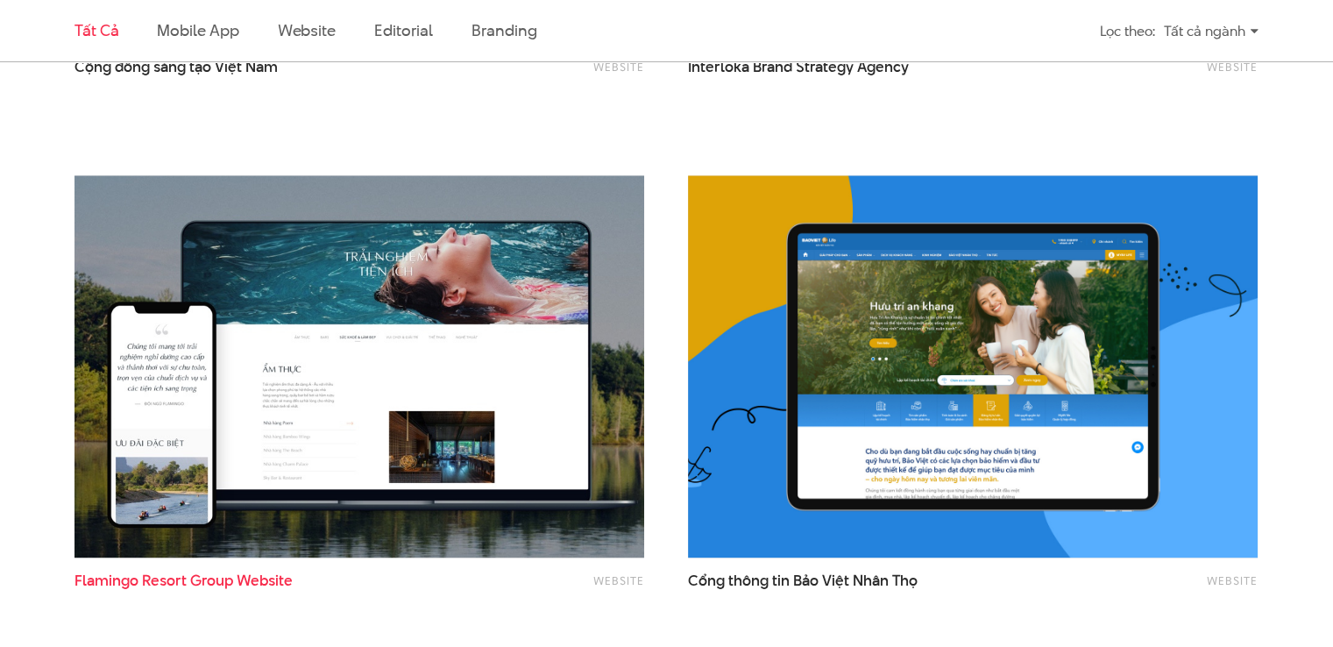
click at [221, 590] on span "Group" at bounding box center [211, 580] width 43 height 21
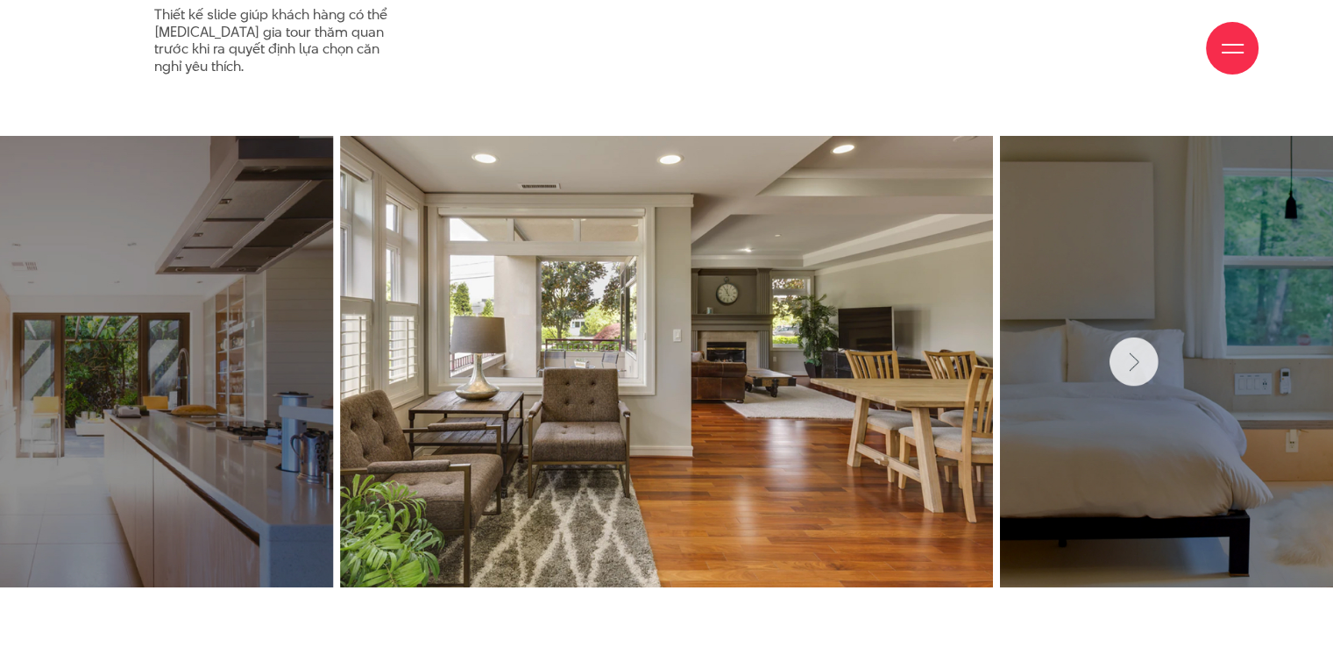
scroll to position [6309, 0]
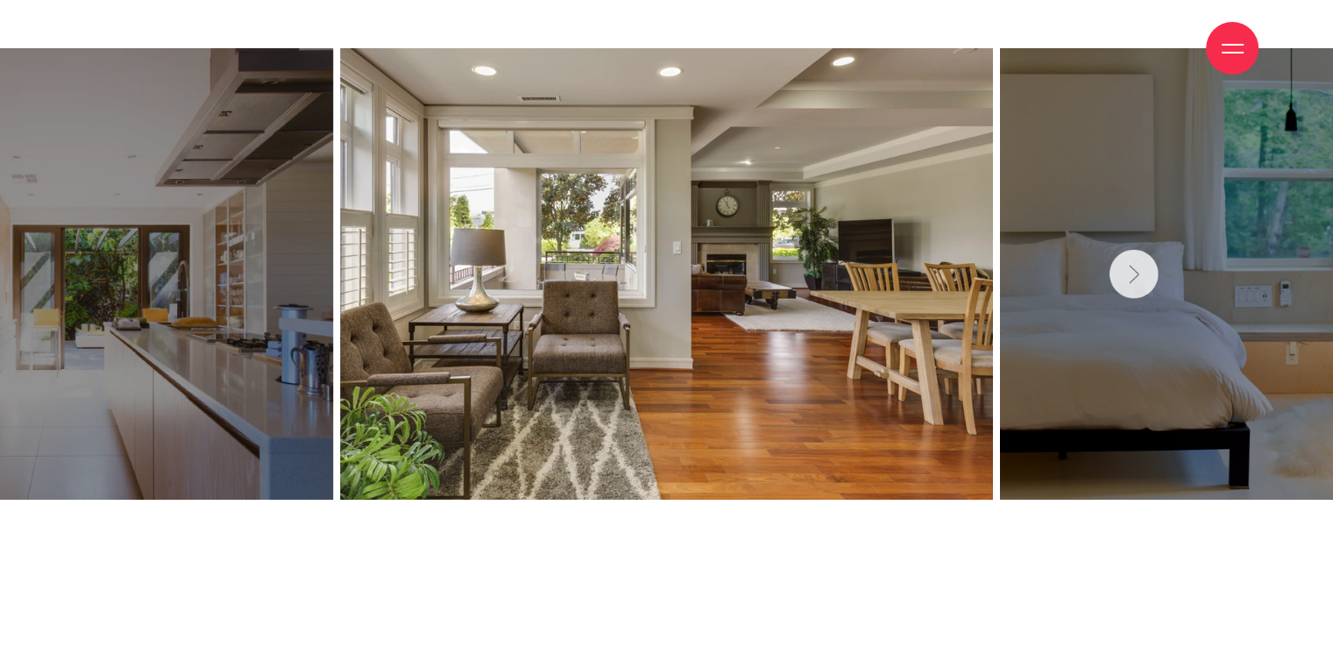
click at [1146, 267] on img at bounding box center [666, 273] width 1333 height 451
click at [1142, 271] on img at bounding box center [666, 273] width 1333 height 451
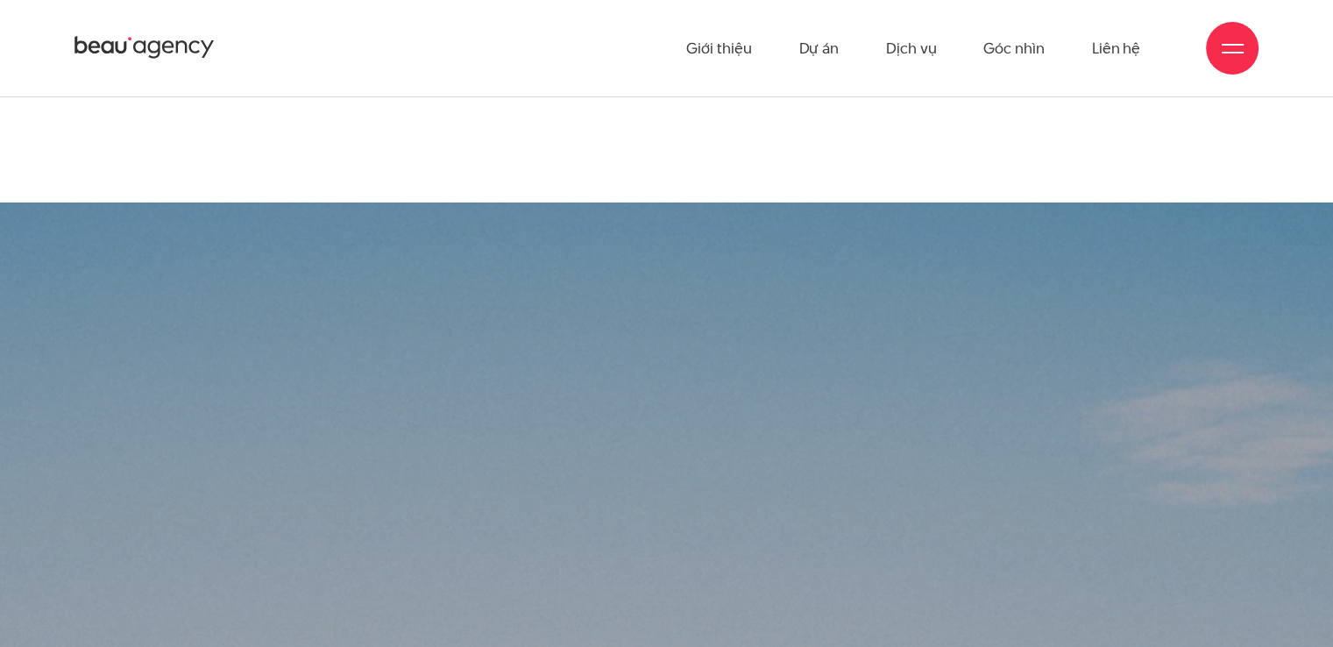
scroll to position [11790, 0]
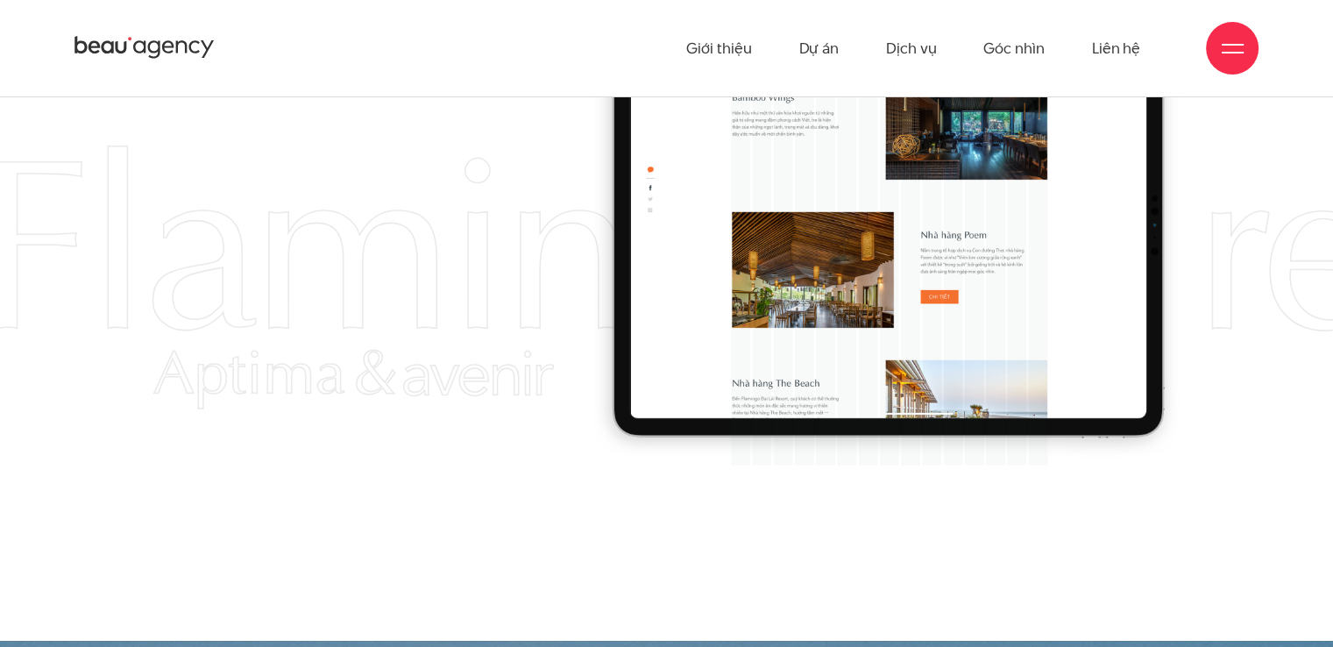
click at [687, 53] on div "Giới thiệu Dự án Dịch vụ Góc nhìn Liên hệ" at bounding box center [666, 48] width 1184 height 96
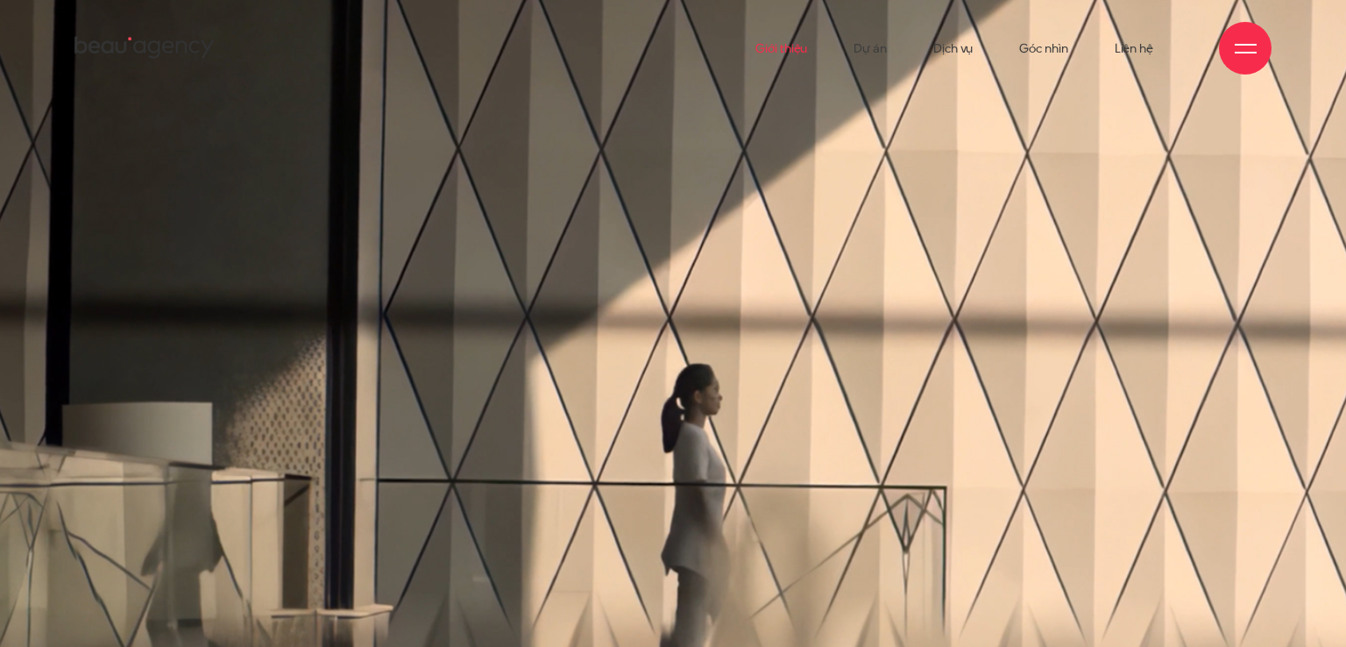
click at [773, 37] on link "Giới thiệu" at bounding box center [781, 48] width 52 height 96
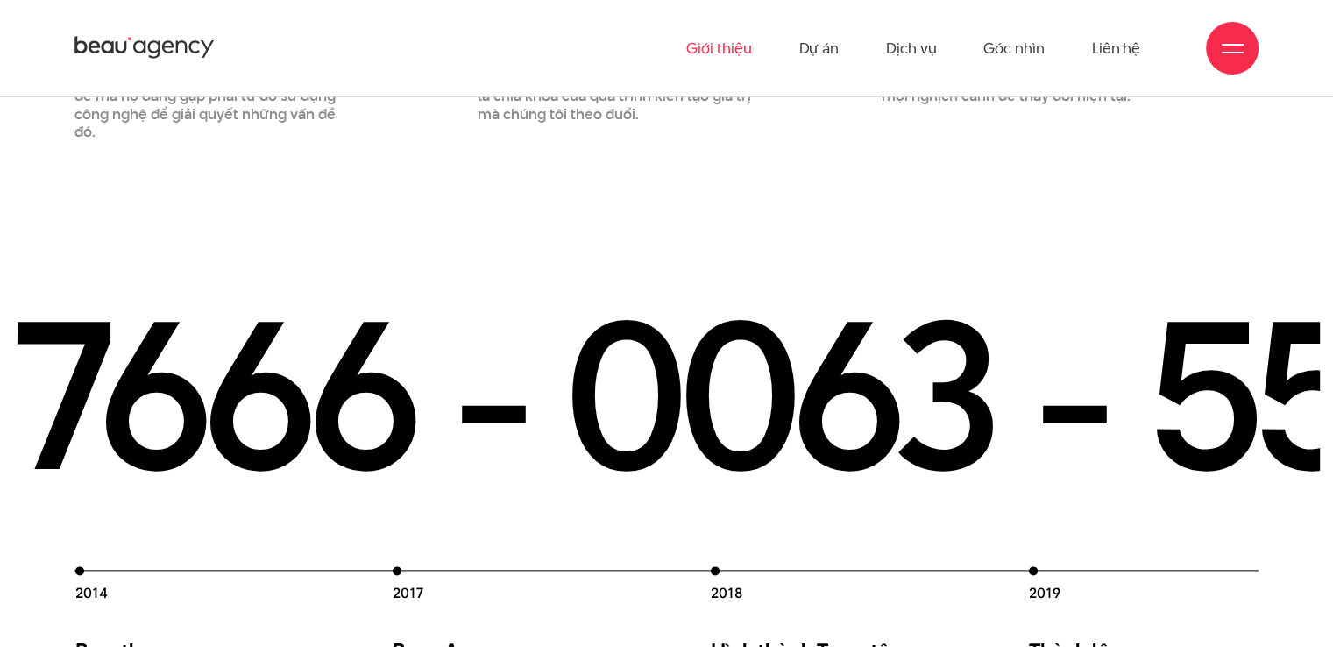
scroll to position [1371, 0]
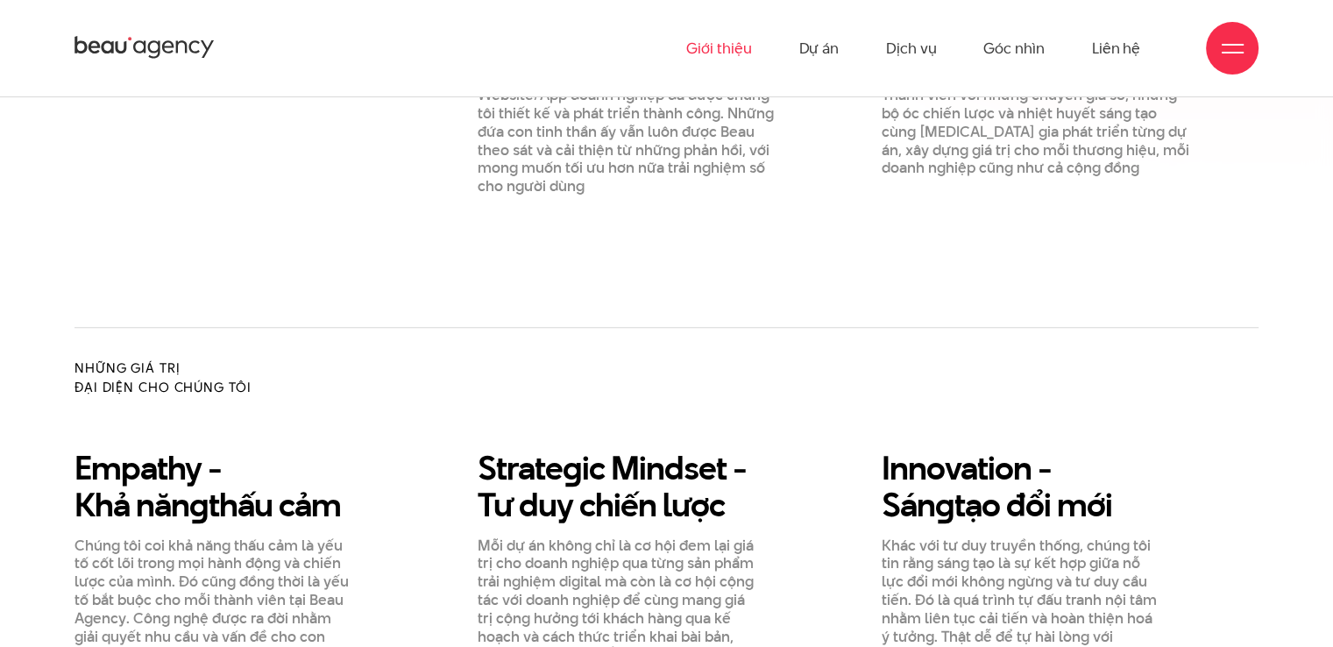
click at [361, 205] on div "Những điều chúng tôi đã đạt được [DATE] Hoạt động trong lĩnh vực thiết kế tư vấ…" at bounding box center [666, 18] width 1184 height 618
click at [834, 67] on link "Dự án" at bounding box center [818, 48] width 40 height 96
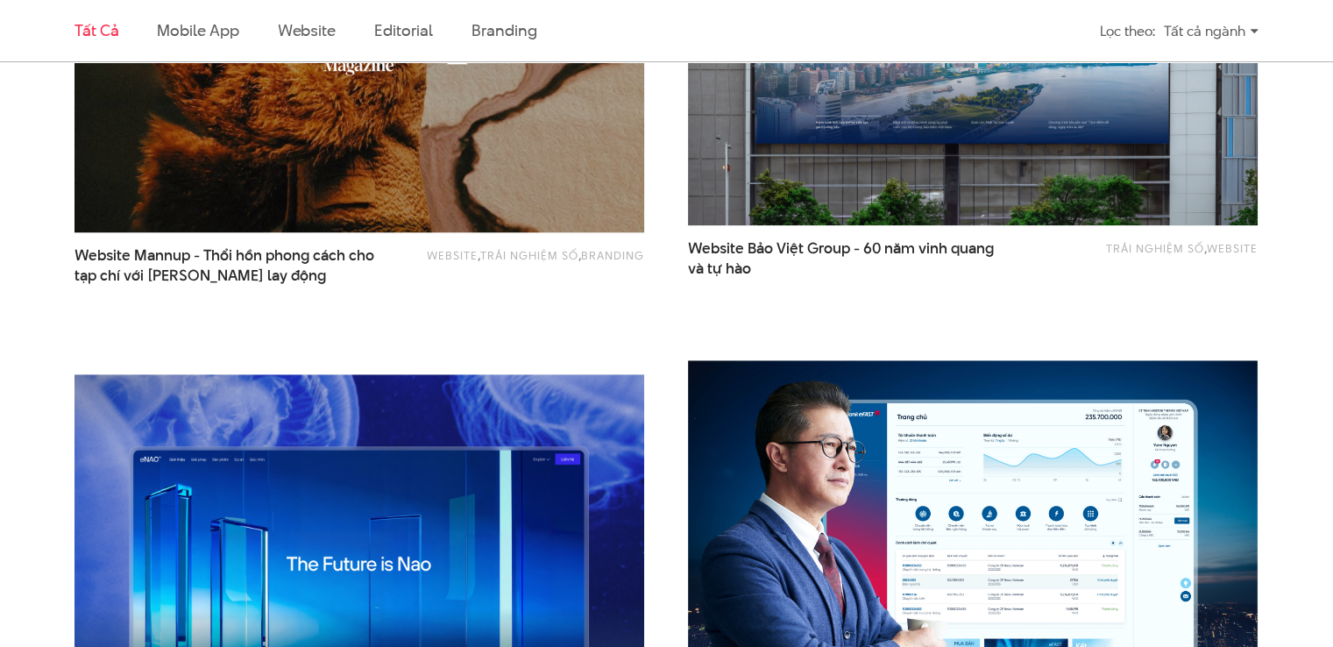
scroll to position [2454, 0]
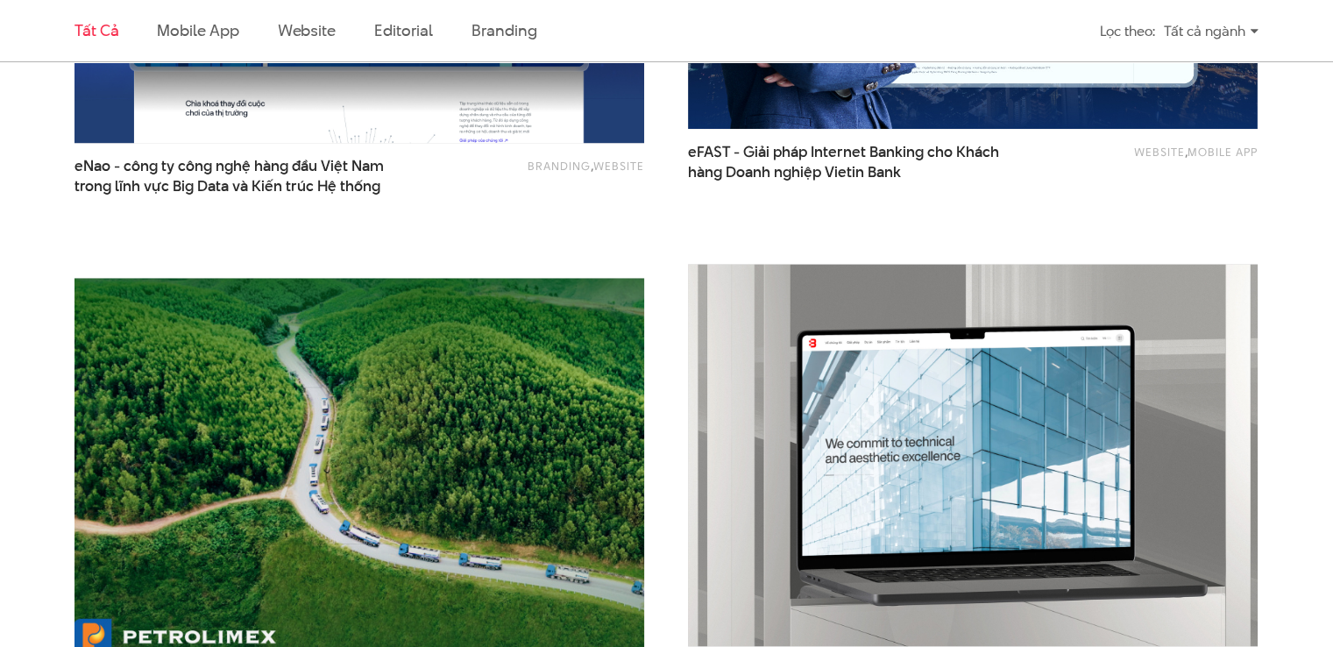
click at [508, 334] on img at bounding box center [359, 469] width 627 height 420
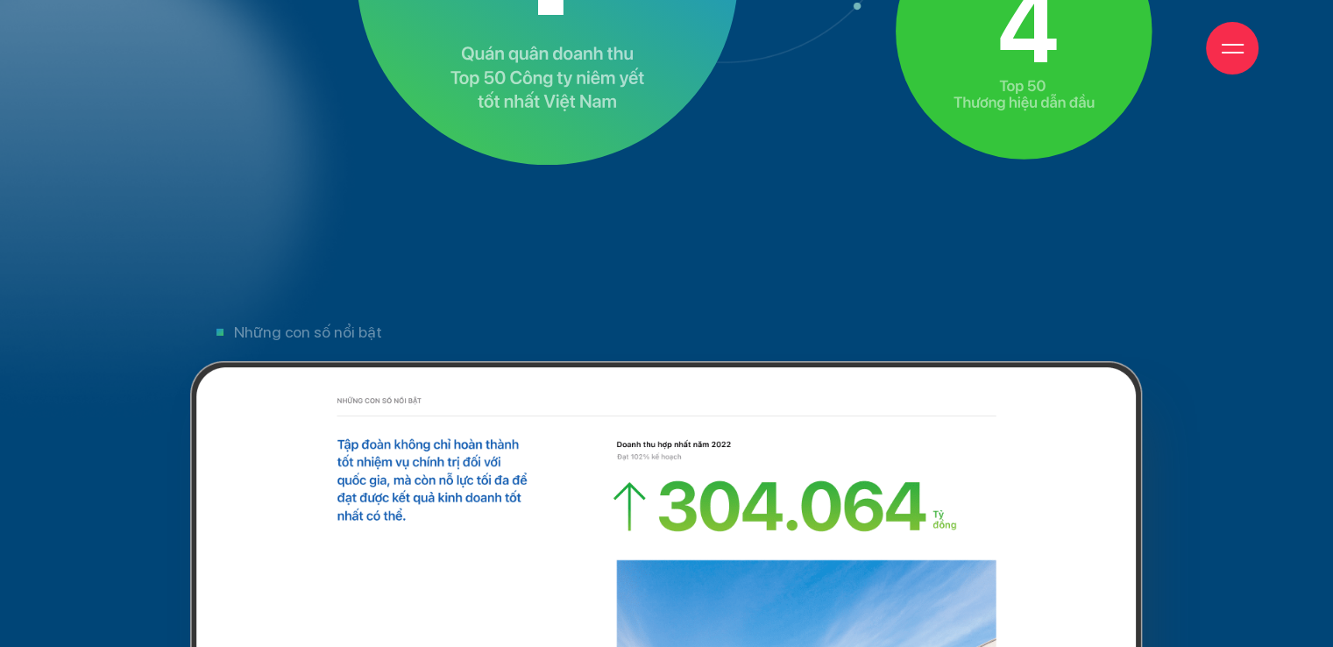
scroll to position [6222, 0]
